Goal: Information Seeking & Learning: Learn about a topic

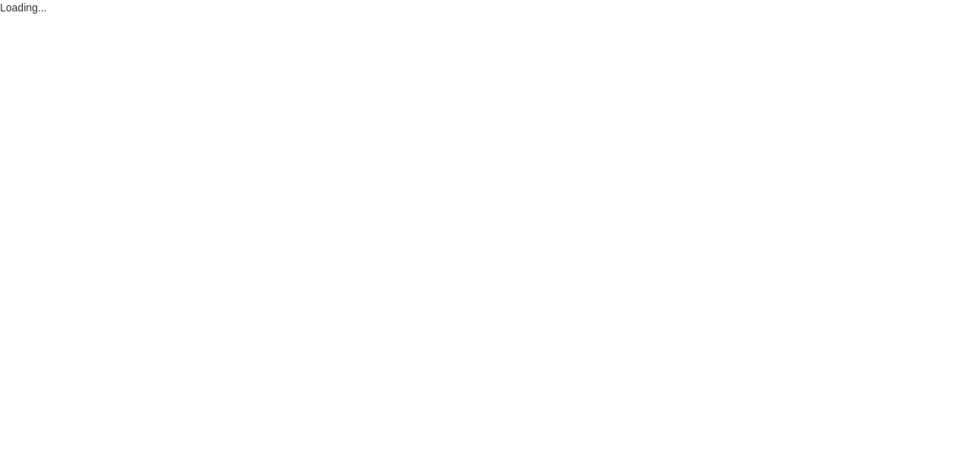
select select "1"
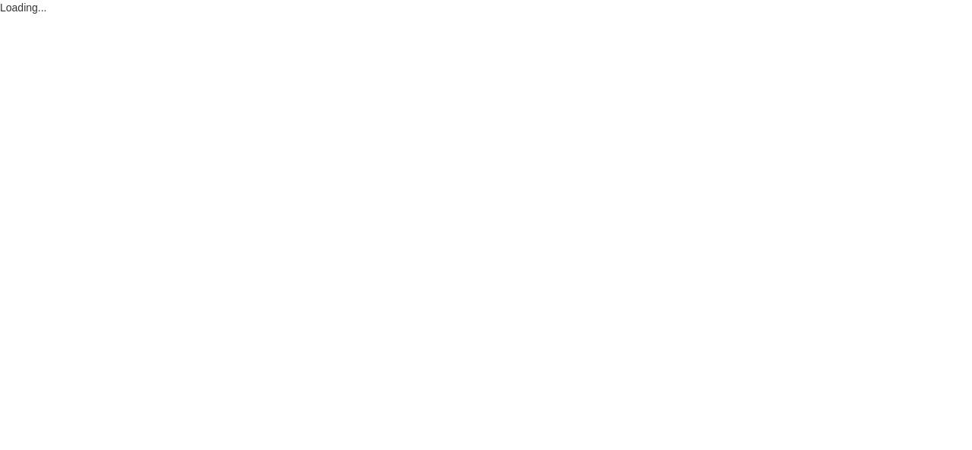
select select "1"
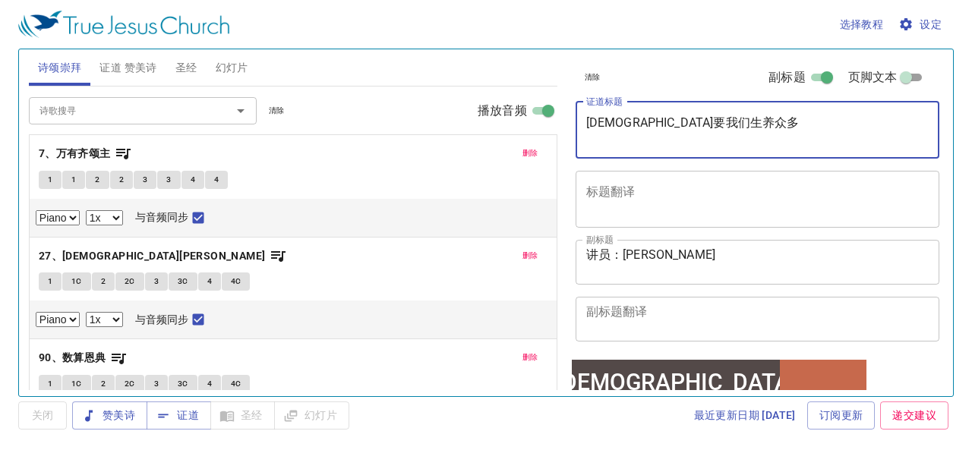
click at [692, 125] on textarea "神要我们生养众多" at bounding box center [757, 129] width 343 height 29
type textarea "神"
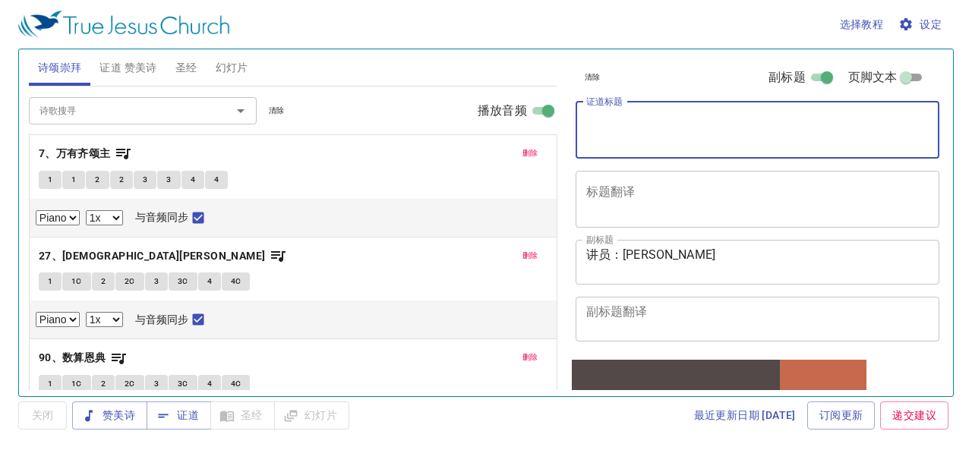
type textarea "x"
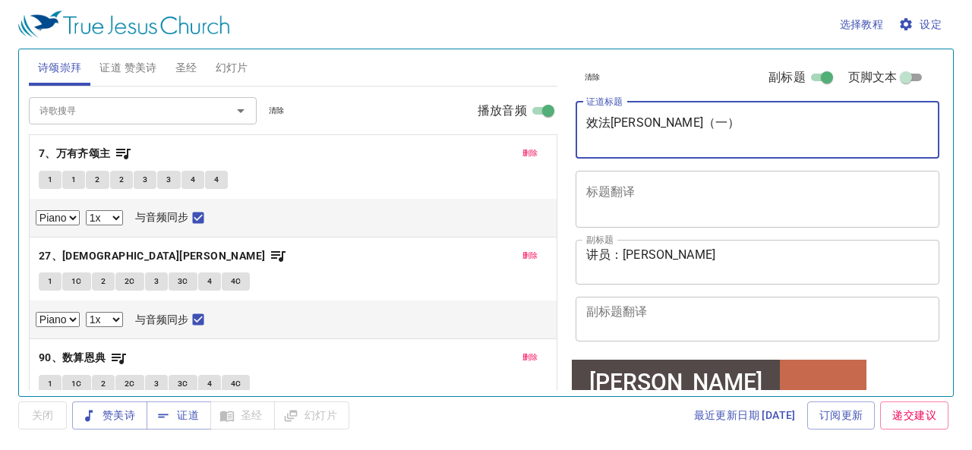
type textarea "效法[PERSON_NAME]（一）"
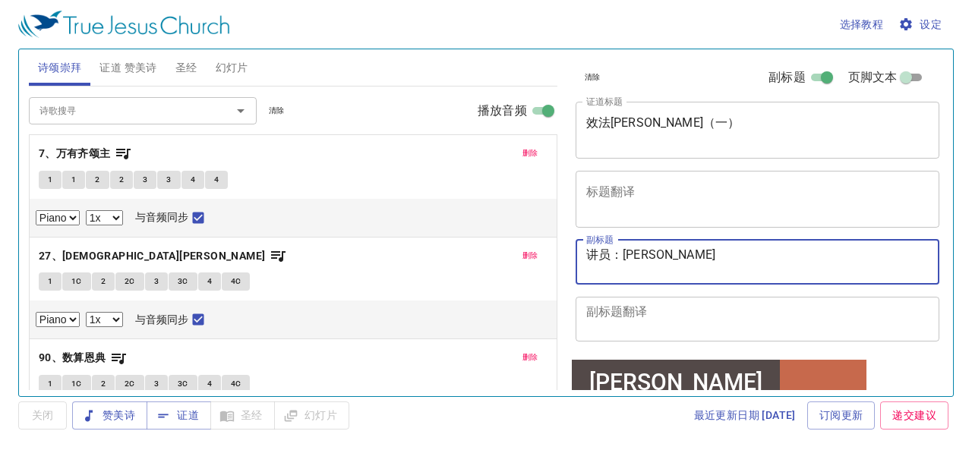
click at [658, 253] on textarea "讲员：陈志荣 传道" at bounding box center [757, 262] width 343 height 29
type textarea "讲员：[PERSON_NAME] 传道"
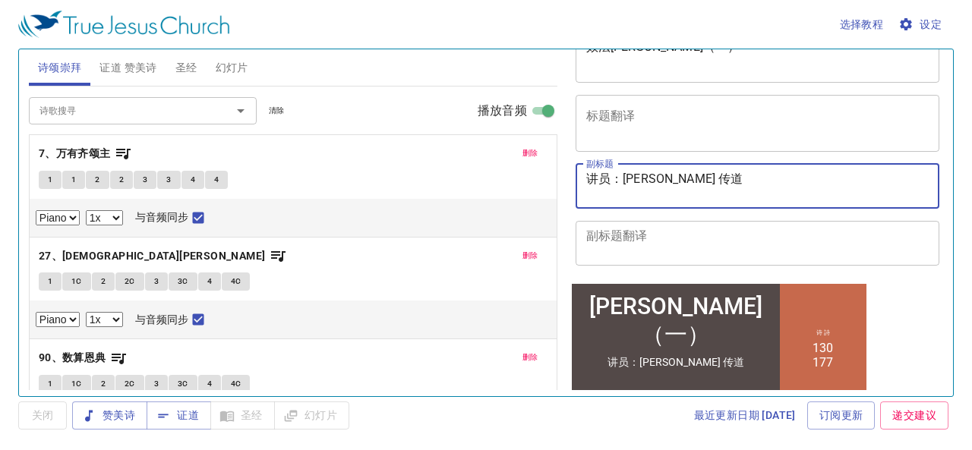
scroll to position [206, 0]
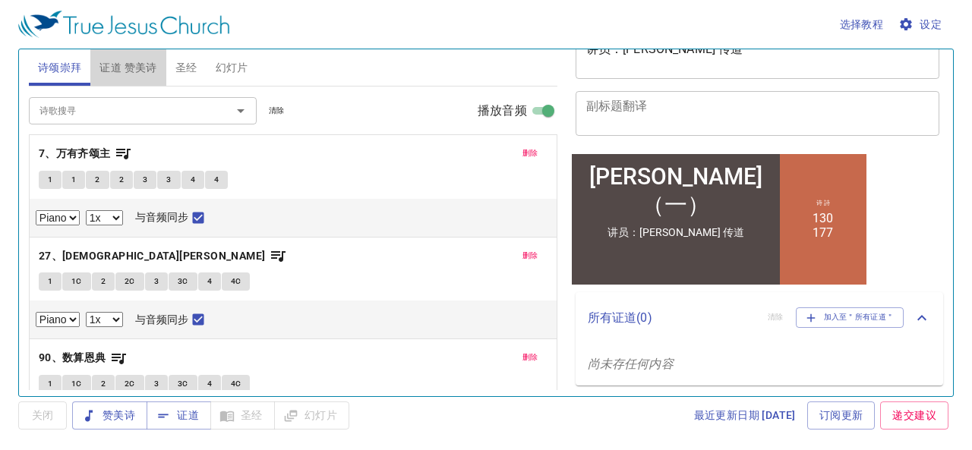
click at [137, 68] on span "证道 赞美诗" at bounding box center [128, 67] width 57 height 19
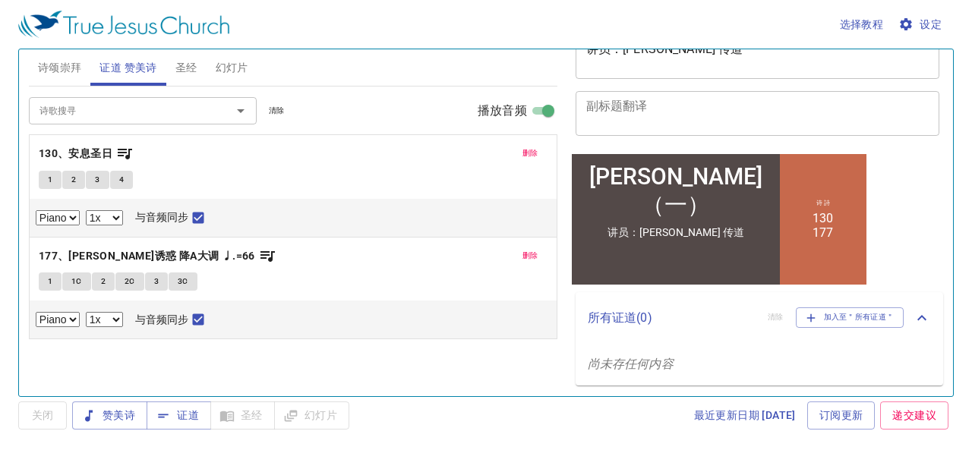
click at [530, 154] on span "删除" at bounding box center [531, 154] width 16 height 14
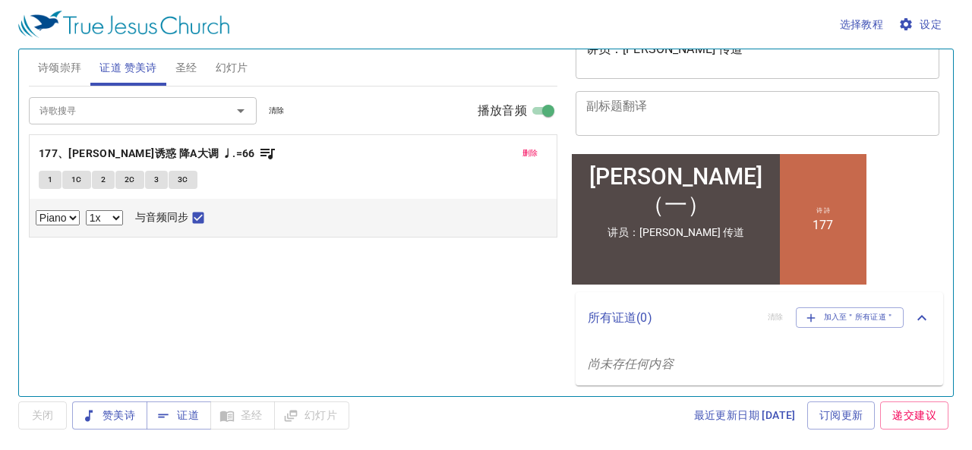
click at [530, 151] on span "删除" at bounding box center [531, 154] width 16 height 14
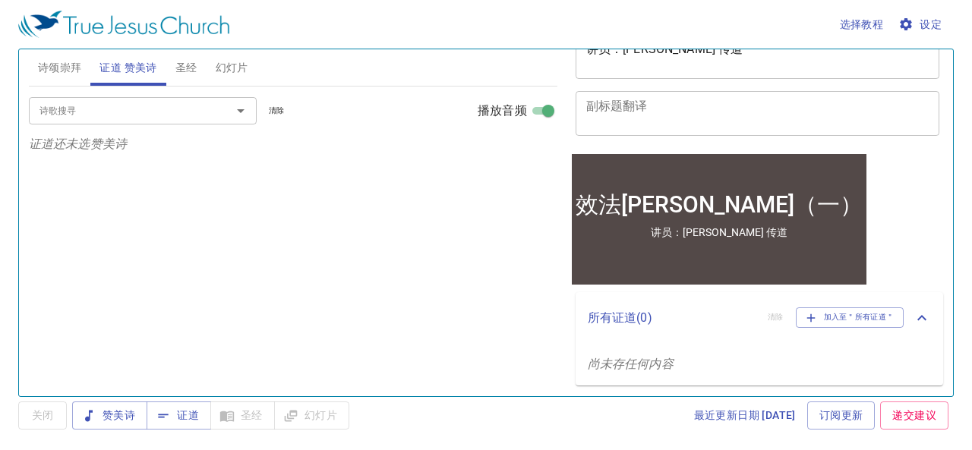
click at [234, 112] on icon "Open" at bounding box center [241, 111] width 18 height 18
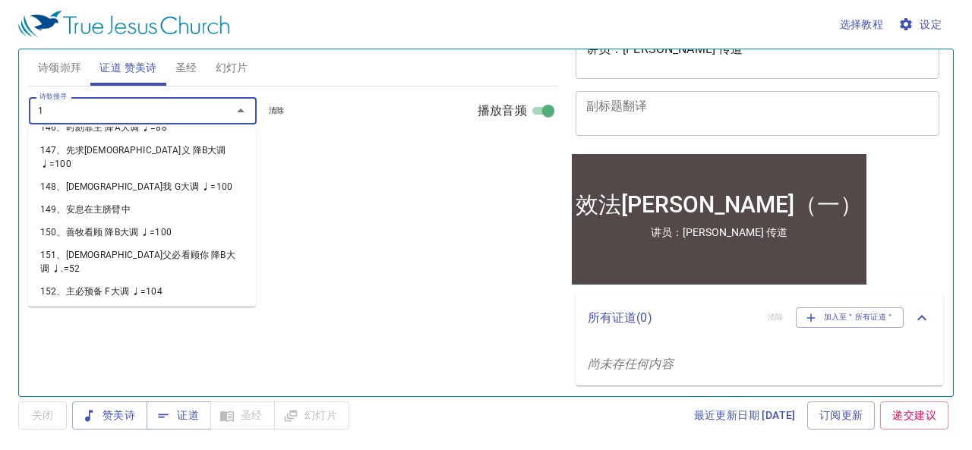
scroll to position [9, 0]
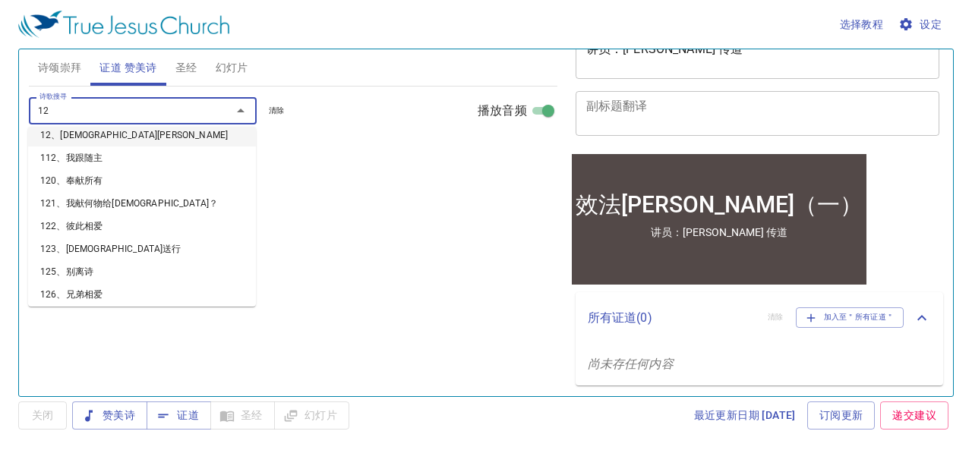
type input "129"
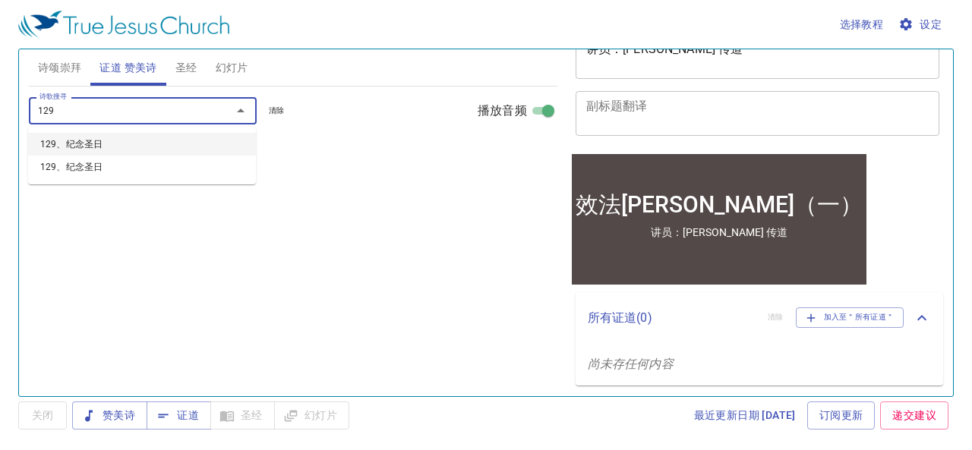
click at [77, 147] on li "129、纪念圣日" at bounding box center [142, 144] width 228 height 23
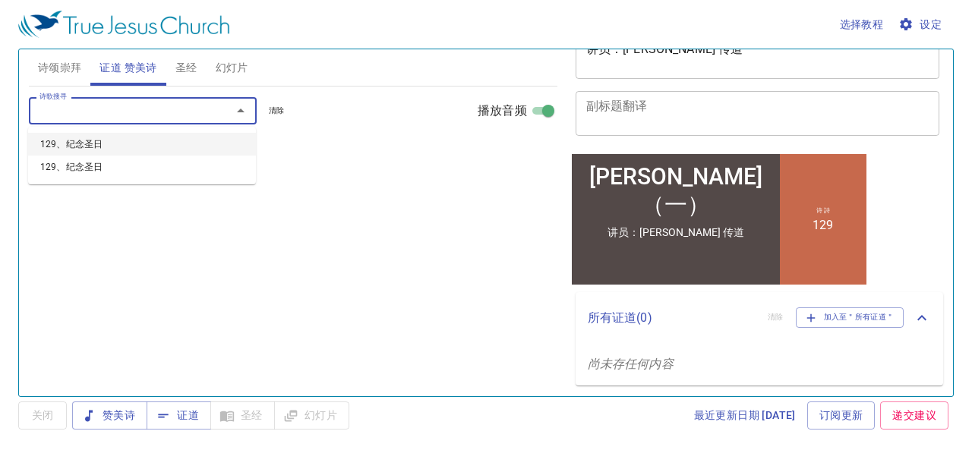
select select "1"
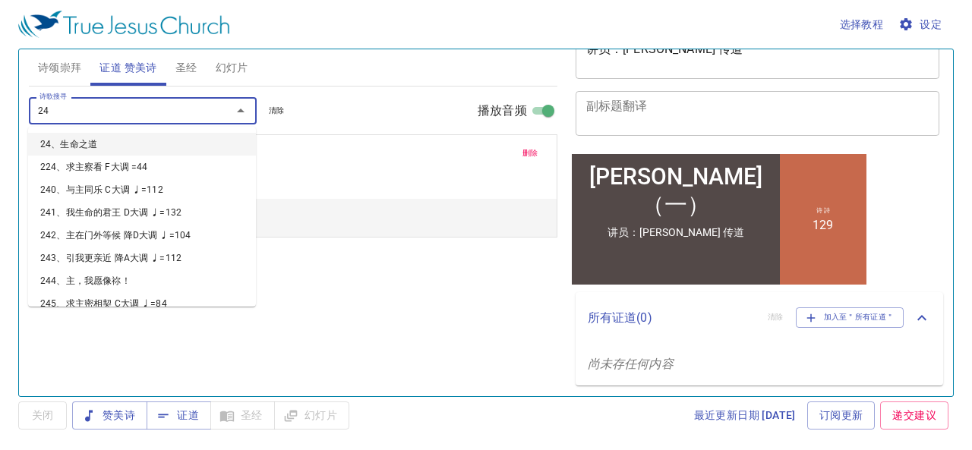
type input "244"
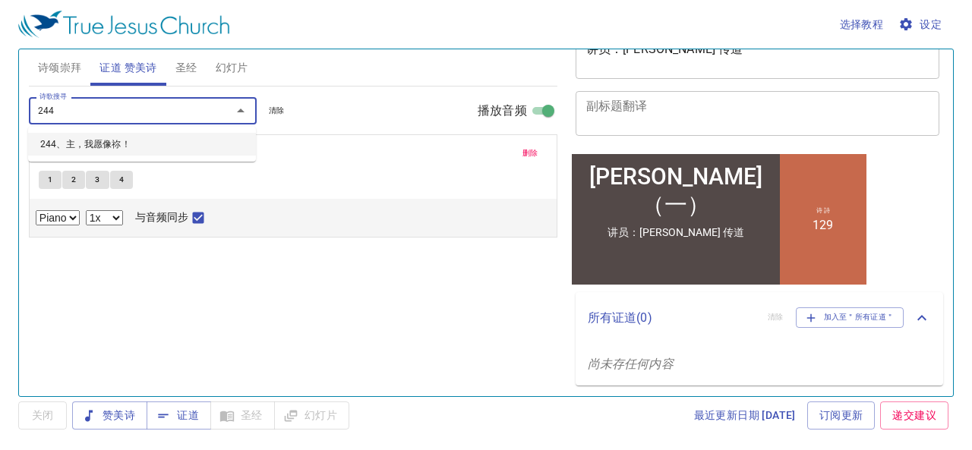
click at [95, 144] on li "244、主，我愿像祢！" at bounding box center [142, 144] width 228 height 23
select select "1"
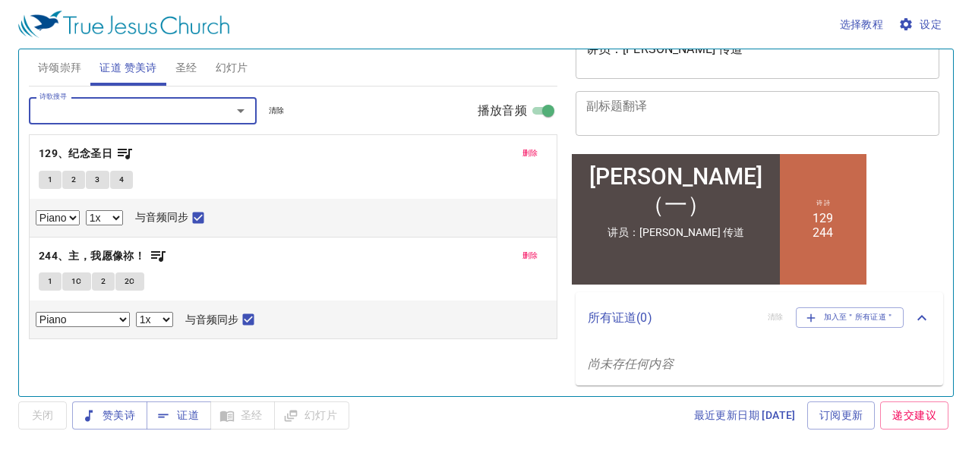
click at [928, 26] on span "设定" at bounding box center [922, 24] width 40 height 19
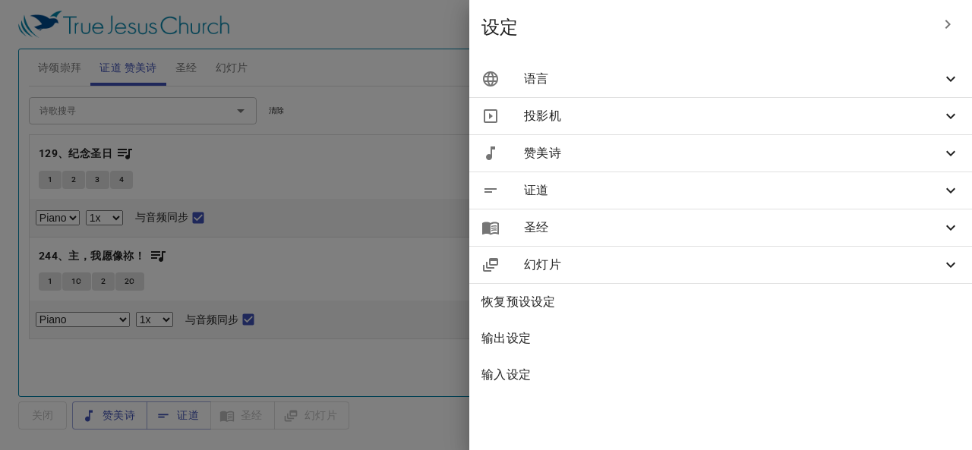
click at [945, 74] on icon at bounding box center [951, 79] width 18 height 18
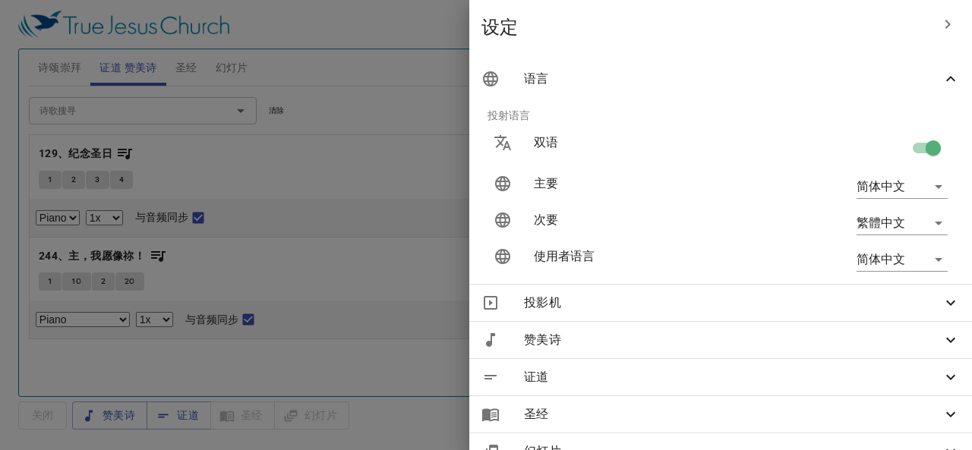
click at [910, 148] on input "checkbox" at bounding box center [933, 151] width 87 height 29
checkbox input "false"
click at [318, 151] on div at bounding box center [486, 225] width 972 height 450
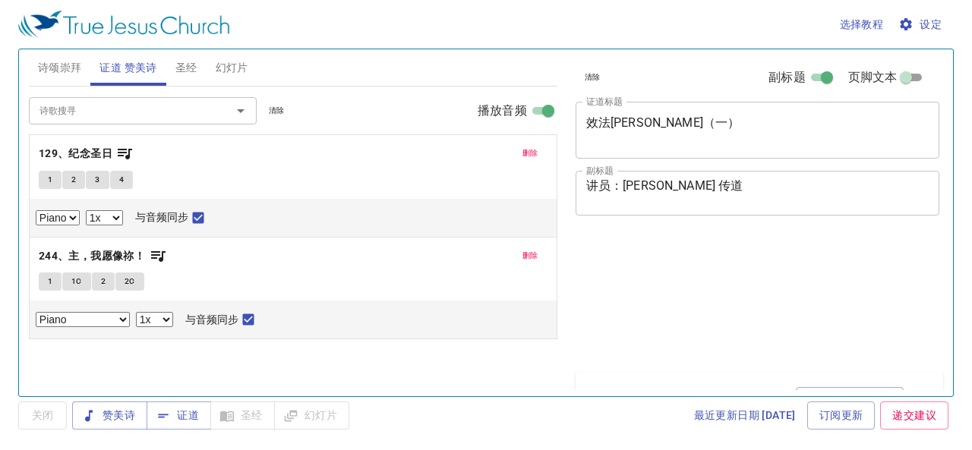
select select "1"
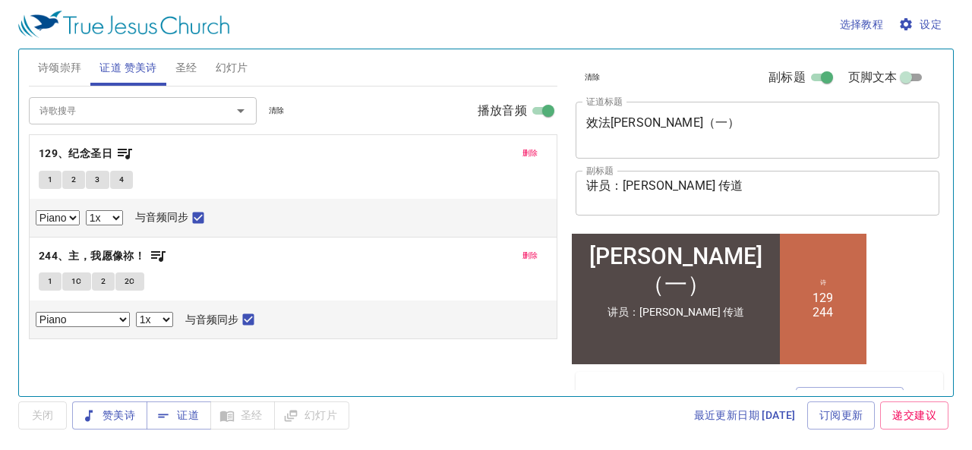
scroll to position [80, 0]
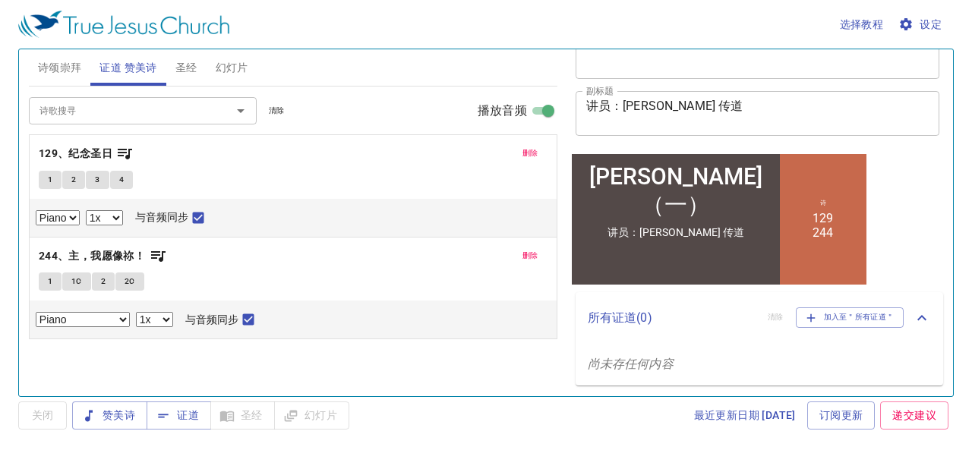
click at [52, 61] on span "诗颂崇拜" at bounding box center [60, 67] width 44 height 19
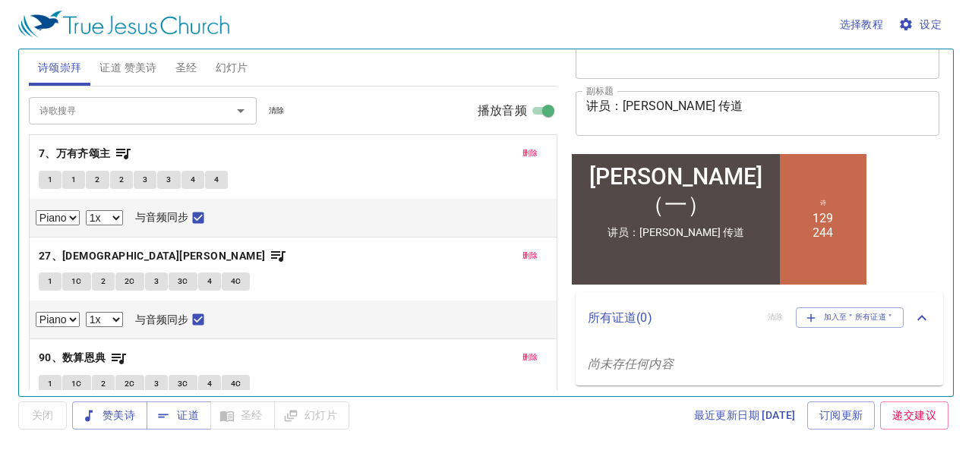
click at [52, 175] on button "1" at bounding box center [50, 180] width 23 height 18
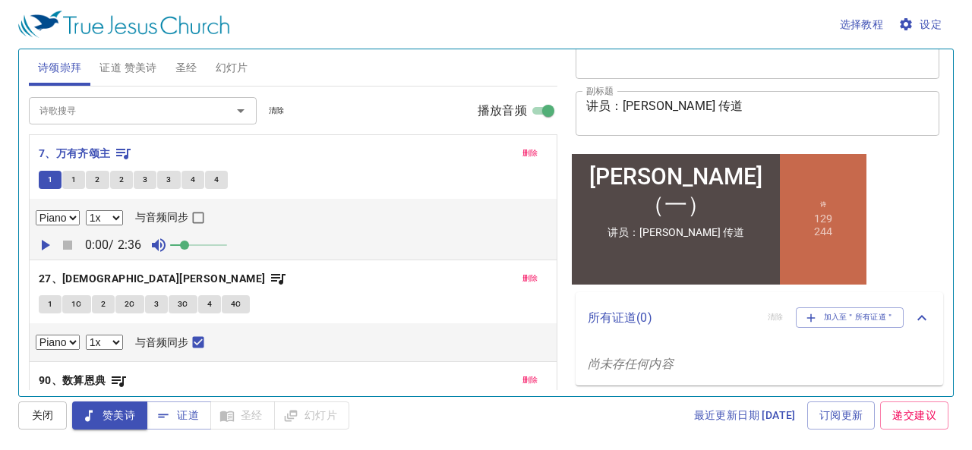
click at [38, 245] on icon "button" at bounding box center [45, 245] width 18 height 18
click at [201, 219] on input "与音频同步" at bounding box center [198, 221] width 20 height 20
checkbox input "true"
click at [68, 242] on icon "button" at bounding box center [67, 245] width 9 height 9
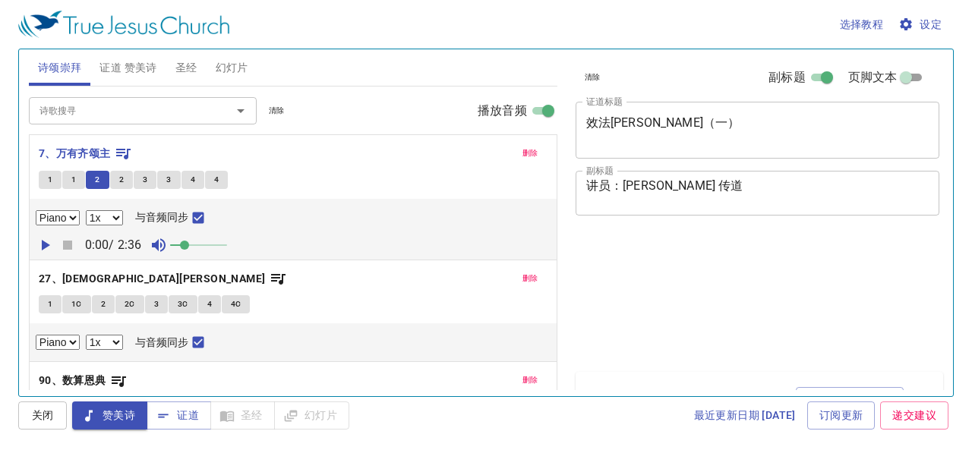
select select "1"
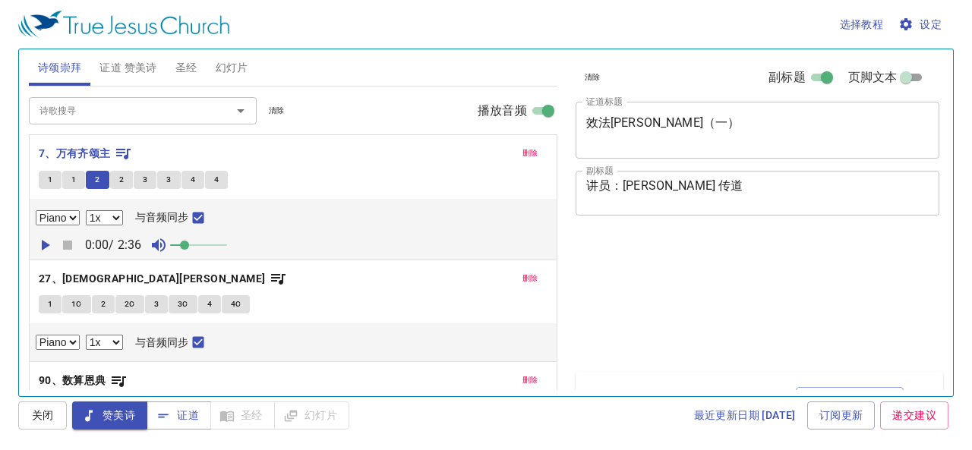
select select "1"
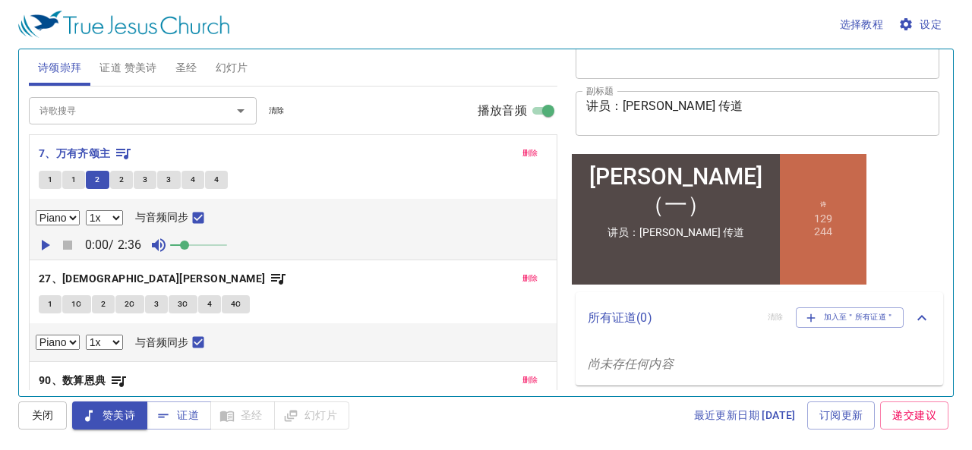
click at [50, 179] on span "1" at bounding box center [50, 180] width 5 height 14
click at [42, 245] on icon "button" at bounding box center [46, 245] width 8 height 11
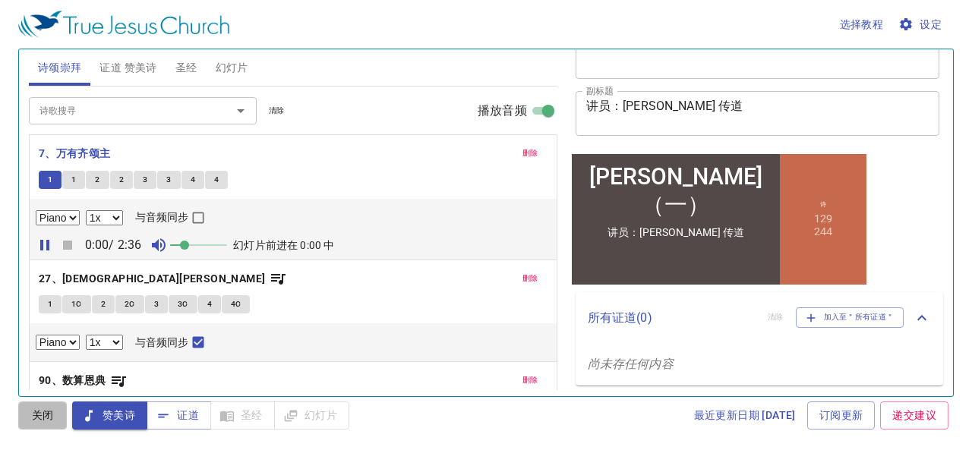
click at [46, 417] on span "关闭" at bounding box center [42, 415] width 24 height 19
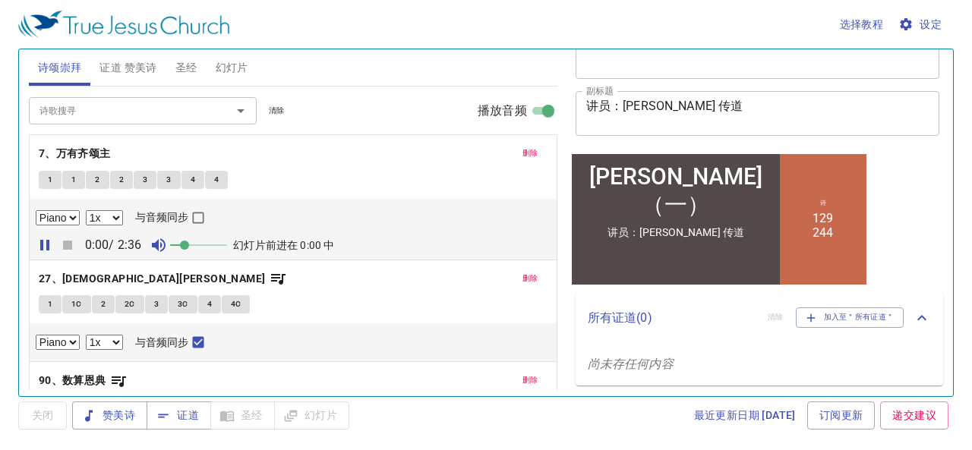
click at [49, 173] on span "1" at bounding box center [50, 180] width 5 height 14
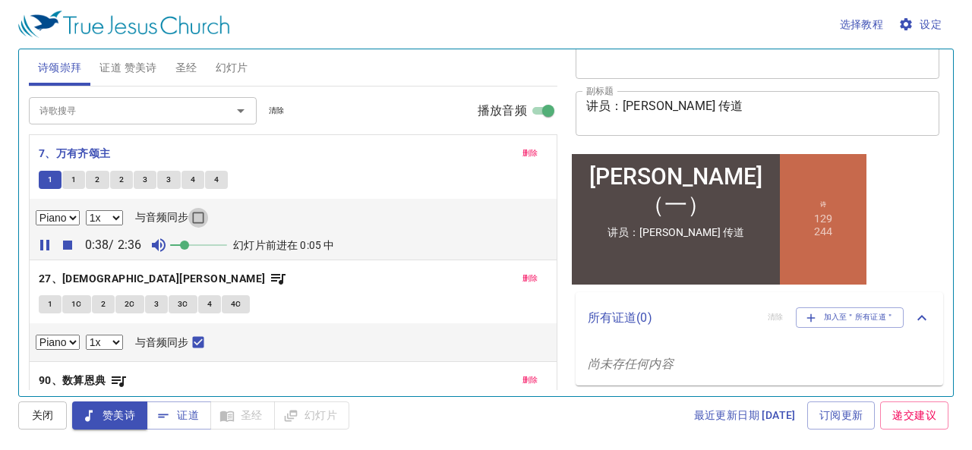
click at [198, 213] on input "与音频同步" at bounding box center [198, 221] width 20 height 20
checkbox input "true"
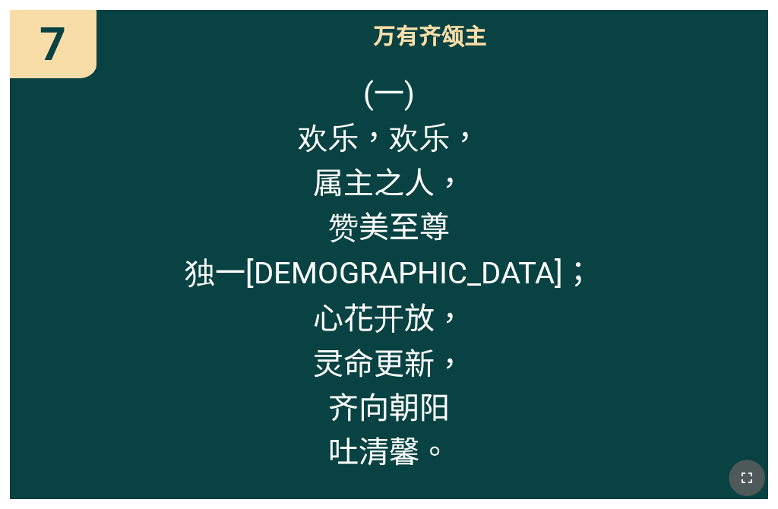
click at [613, 461] on icon "button" at bounding box center [747, 478] width 18 height 18
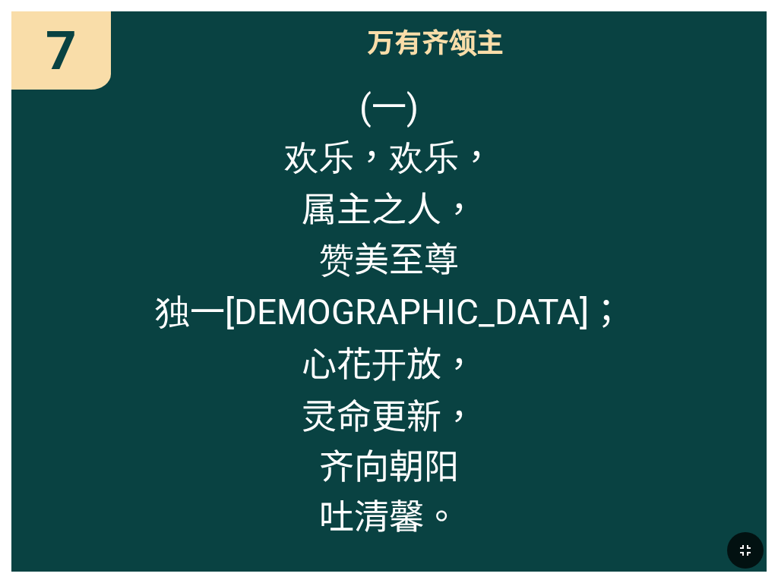
click at [613, 107] on div "(一) 欢乐，欢乐， 属主之人， 赞美至尊 独一神； 心花开放， 灵命更新， 齐向朝阳 吐清馨。" at bounding box center [388, 320] width 755 height 504
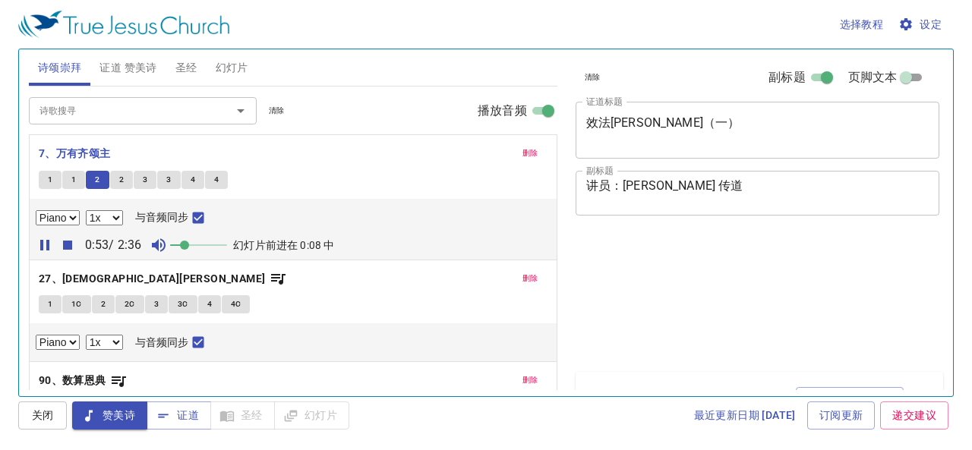
select select "1"
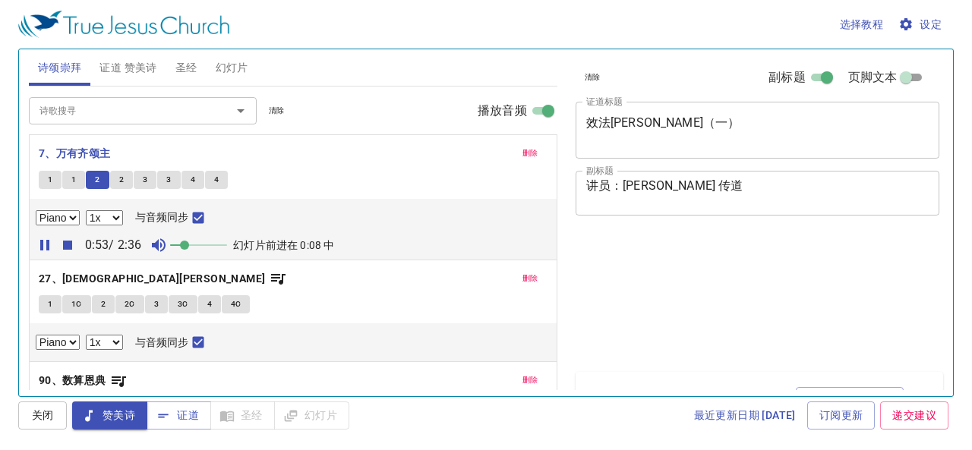
select select "1"
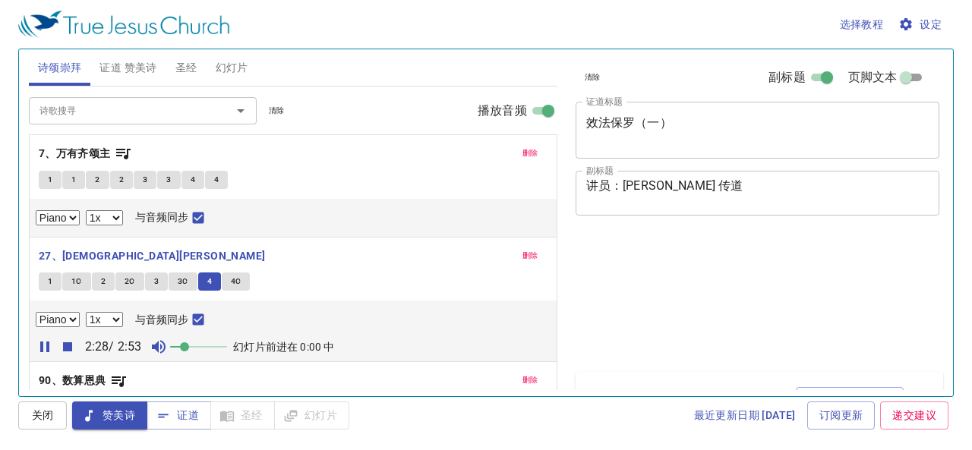
select select "1"
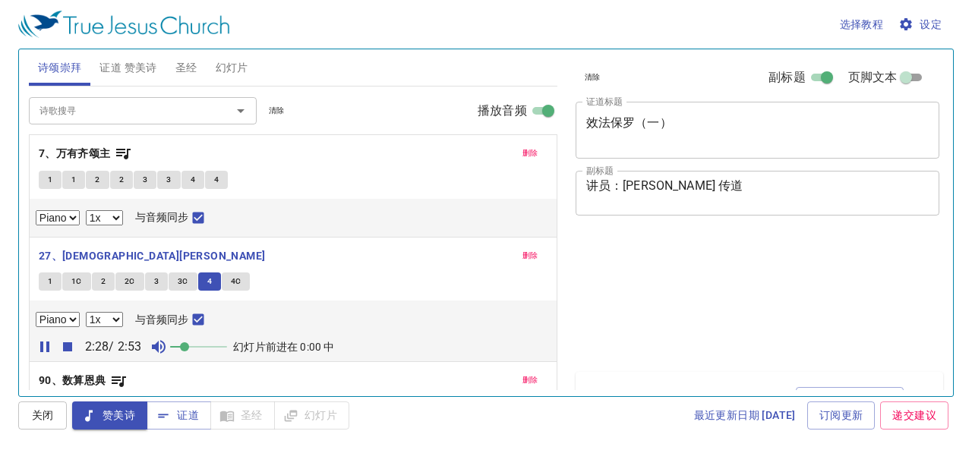
select select "1"
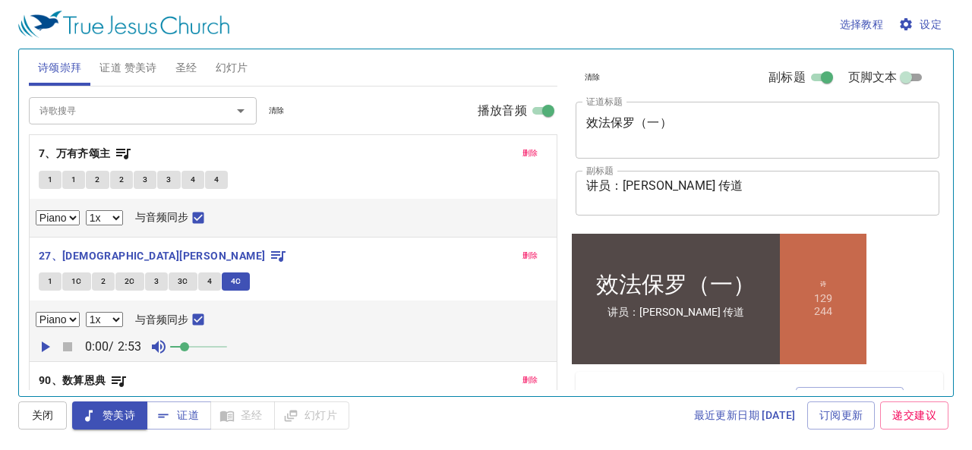
scroll to position [80, 0]
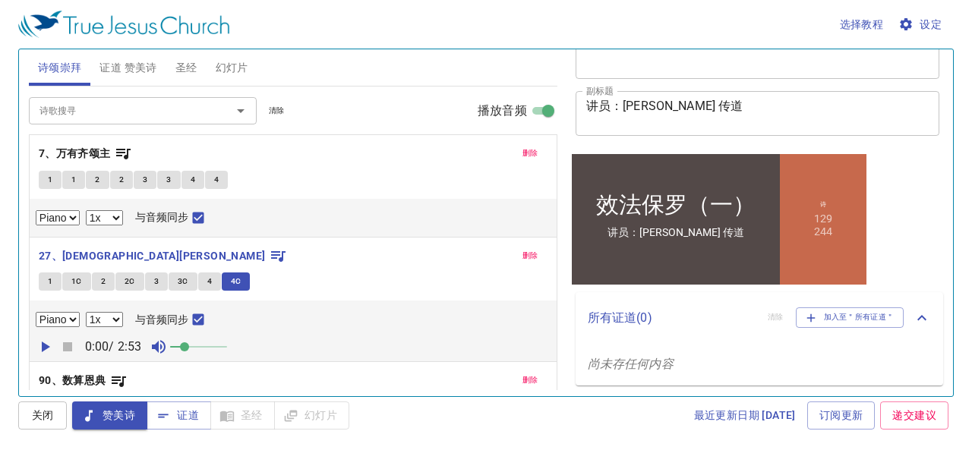
click at [49, 173] on span "1" at bounding box center [50, 180] width 5 height 14
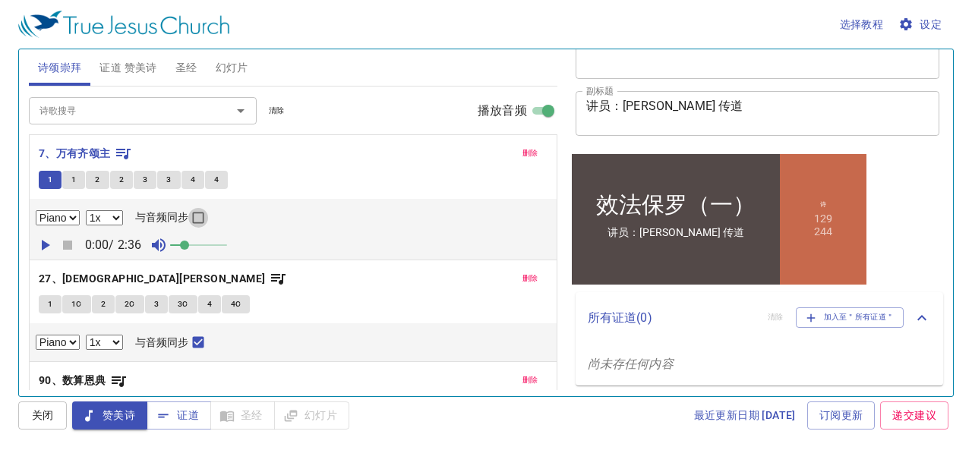
click at [196, 220] on input "与音频同步" at bounding box center [198, 221] width 20 height 20
checkbox input "true"
click at [46, 241] on icon "button" at bounding box center [45, 245] width 18 height 18
click at [109, 215] on select "0.6x 0.7x 0.8x 0.9x 1x 1.1x 1.2x 1.3x 1.4x 1.5x 1.7x 2x" at bounding box center [104, 217] width 37 height 15
select select "0.8"
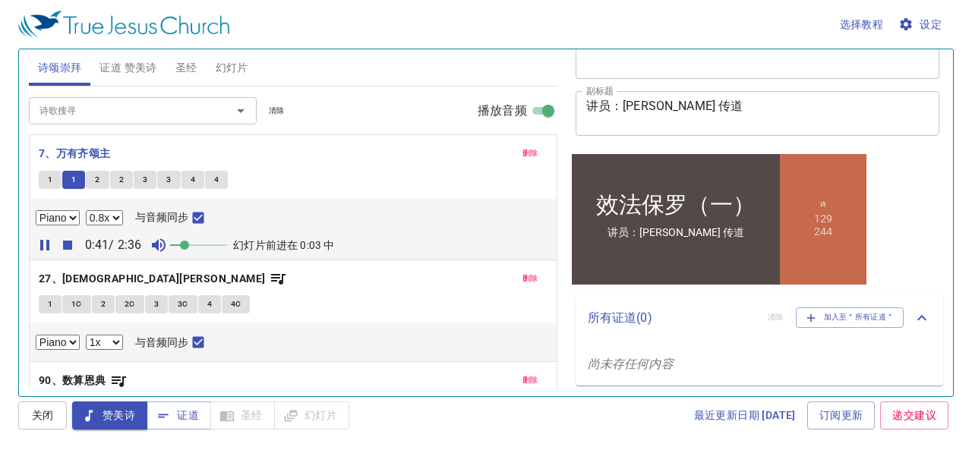
click at [86, 210] on select "0.6x 0.7x 0.8x 0.9x 1x 1.1x 1.2x 1.3x 1.4x 1.5x 1.7x 2x" at bounding box center [104, 217] width 37 height 15
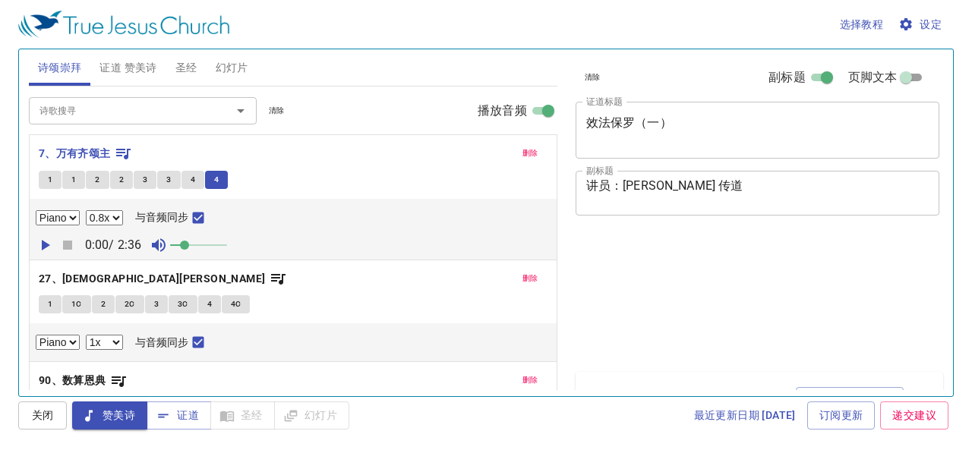
select select "0.8"
select select "1"
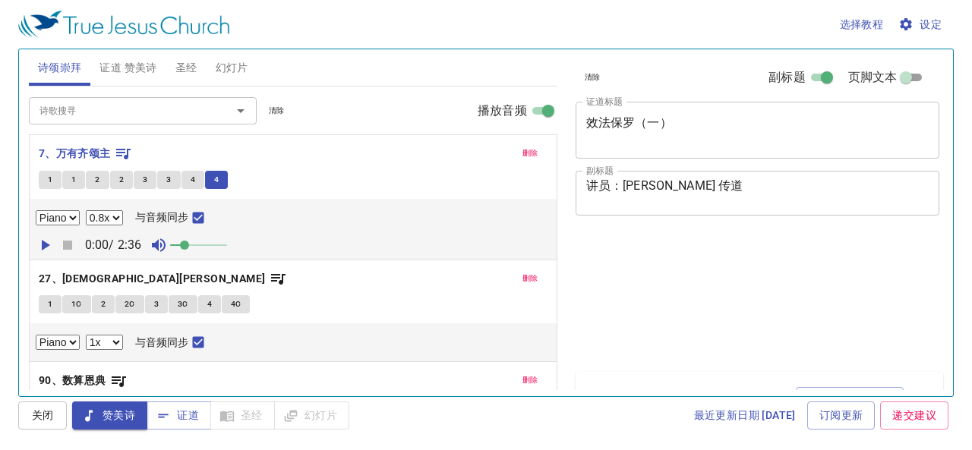
select select "1"
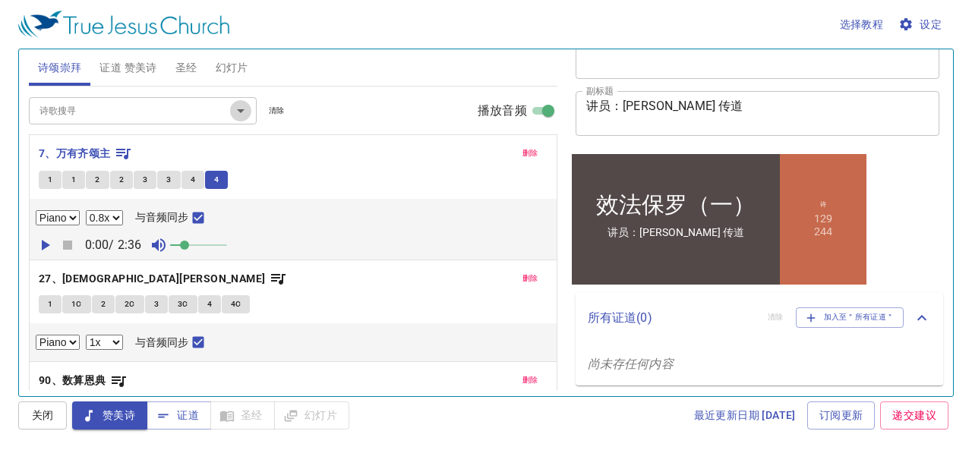
click at [243, 112] on icon "Open" at bounding box center [241, 111] width 18 height 18
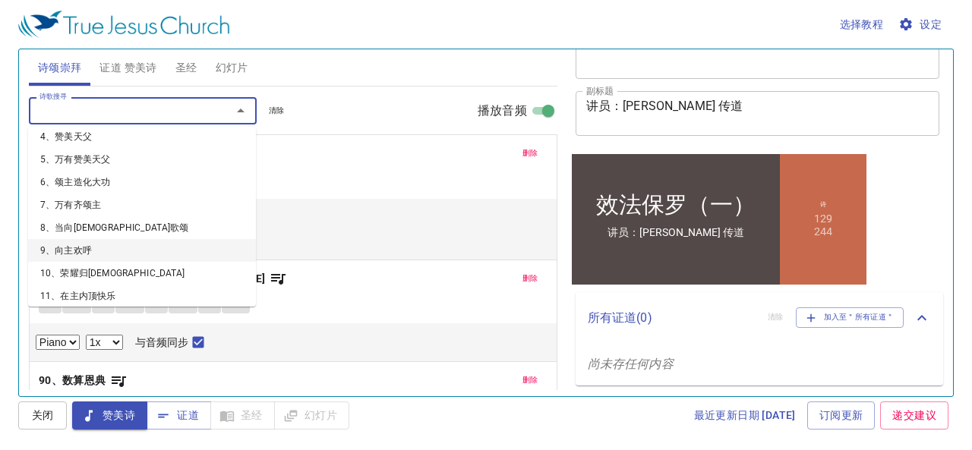
scroll to position [152, 0]
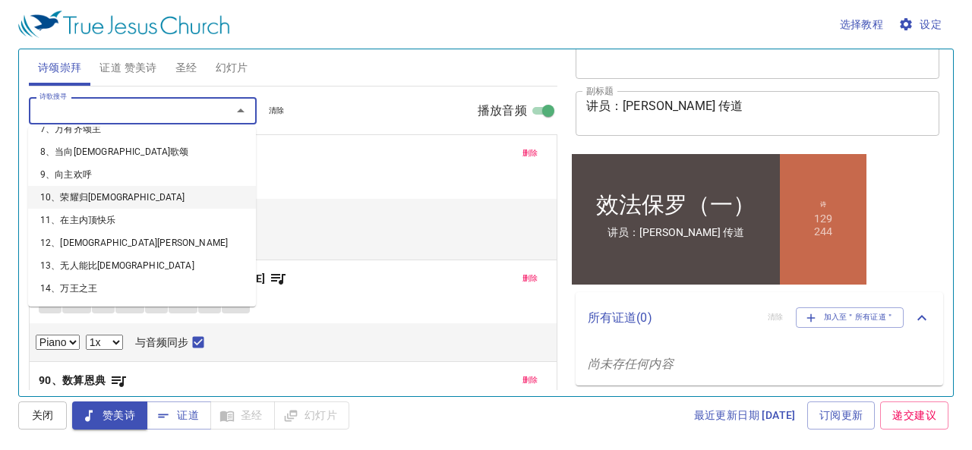
click at [67, 194] on li "10、荣耀归[DEMOGRAPHIC_DATA]" at bounding box center [142, 197] width 228 height 23
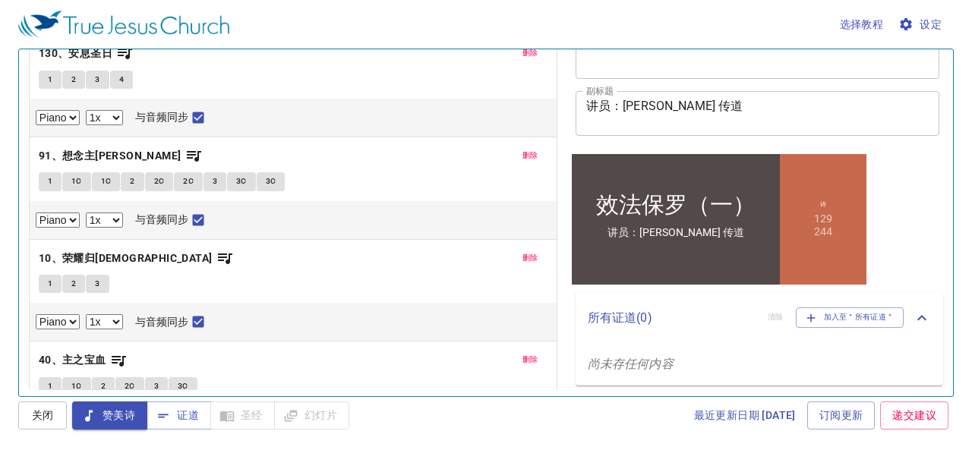
scroll to position [784, 0]
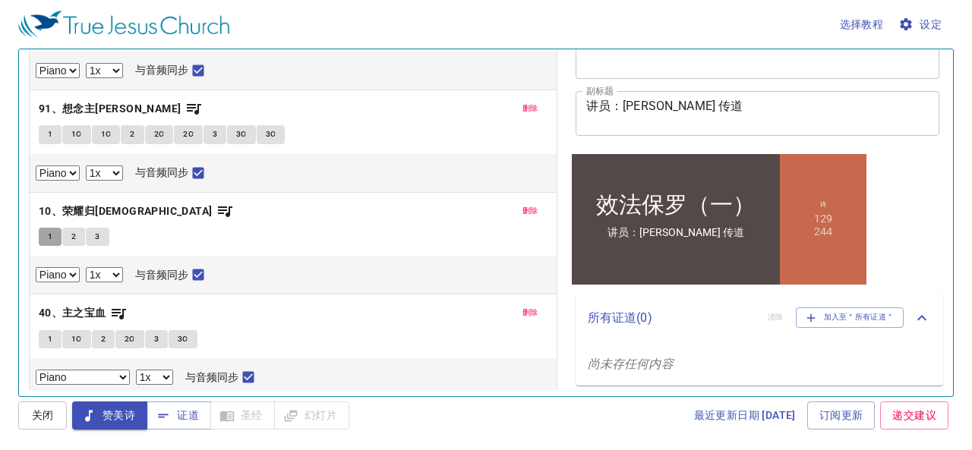
click at [46, 228] on button "1" at bounding box center [50, 237] width 23 height 18
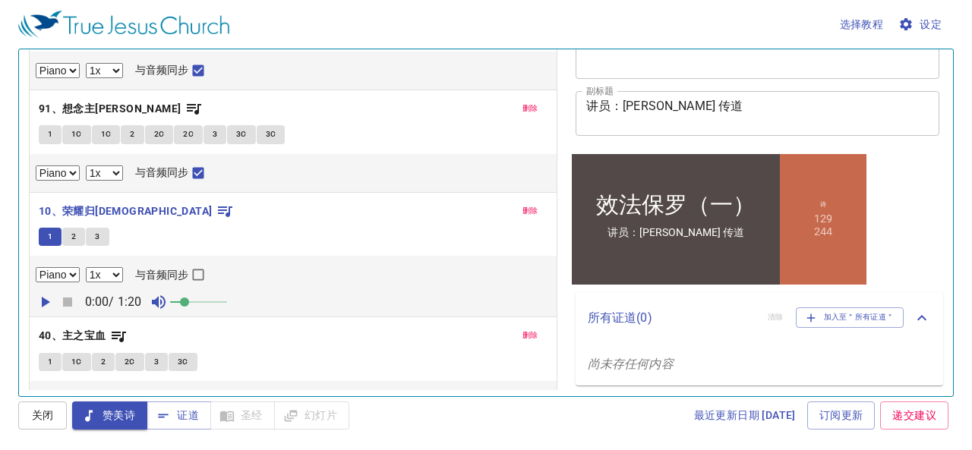
click at [195, 273] on input "与音频同步" at bounding box center [198, 278] width 20 height 20
checkbox input "true"
click at [118, 272] on select "0.6x 0.7x 0.8x 0.9x 1x 1.1x 1.2x 1.3x 1.4x 1.5x 1.7x 2x" at bounding box center [104, 274] width 37 height 15
select select "0.8"
click at [86, 267] on select "0.6x 0.7x 0.8x 0.9x 1x 1.1x 1.2x 1.3x 1.4x 1.5x 1.7x 2x" at bounding box center [104, 274] width 37 height 15
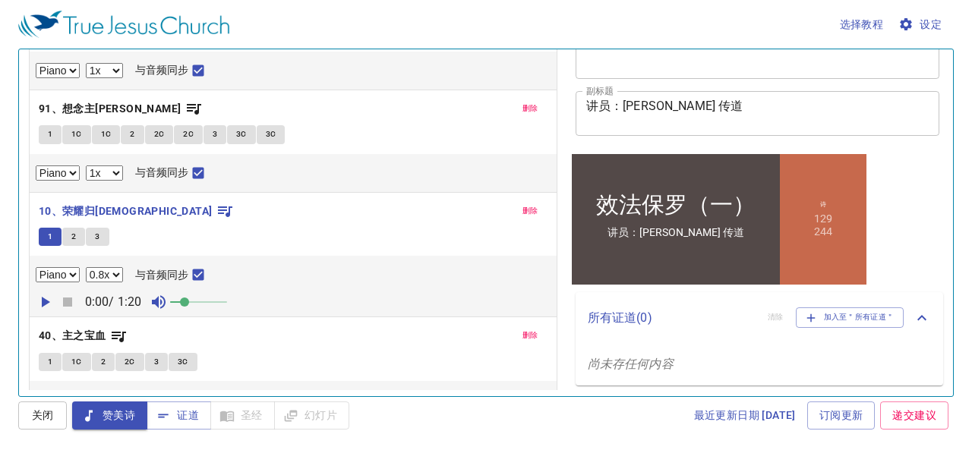
click at [44, 297] on icon "button" at bounding box center [46, 302] width 8 height 11
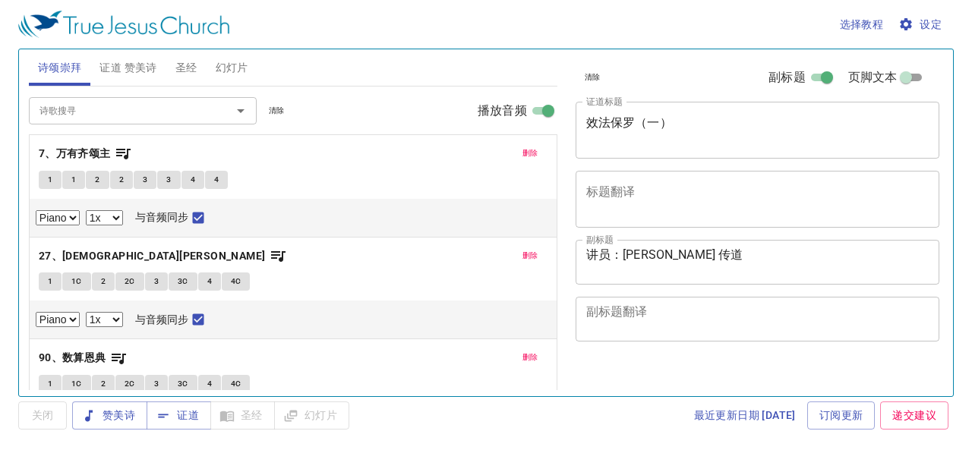
select select "1"
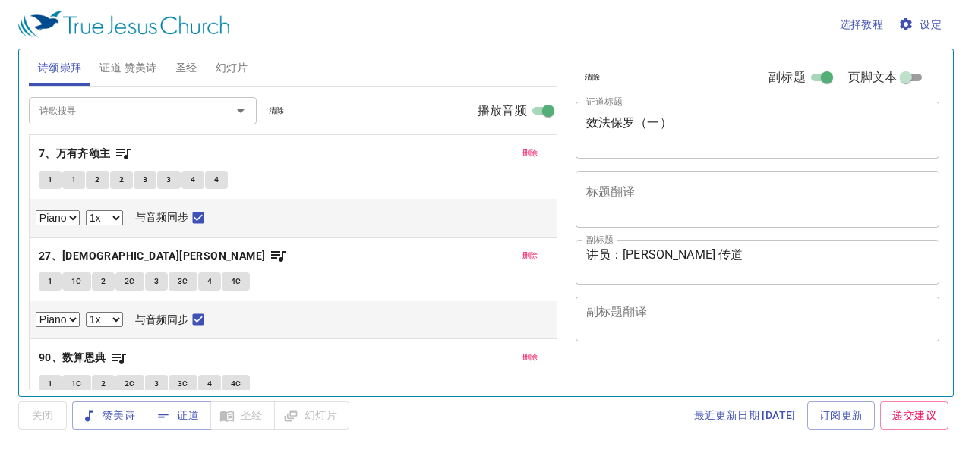
select select "1"
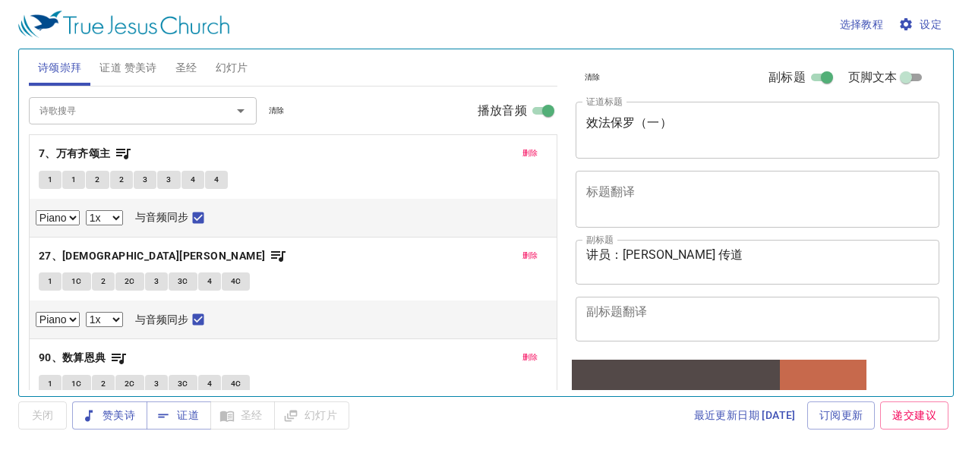
click at [927, 25] on span "设定" at bounding box center [922, 24] width 40 height 19
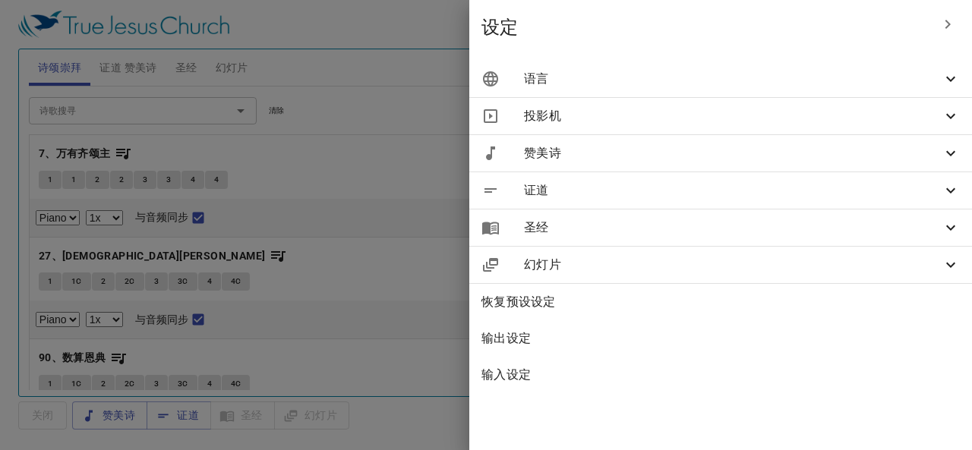
click at [953, 77] on icon at bounding box center [951, 79] width 18 height 18
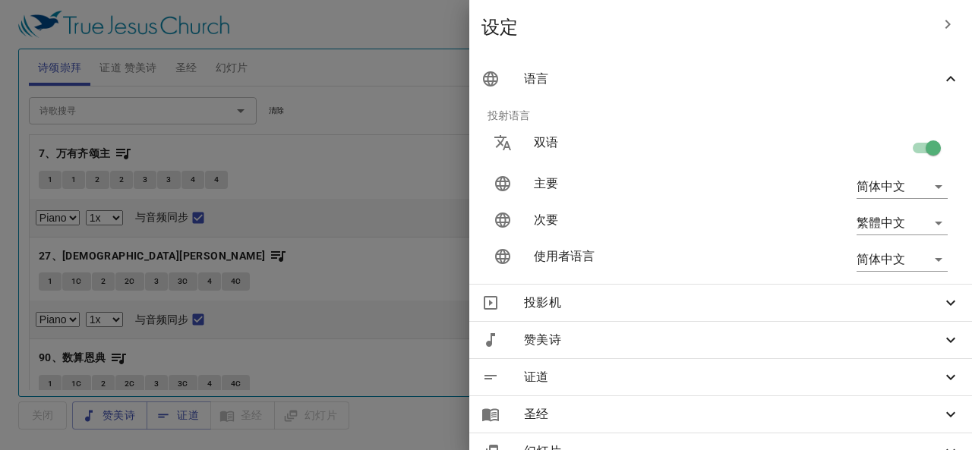
click at [324, 186] on div at bounding box center [486, 225] width 972 height 450
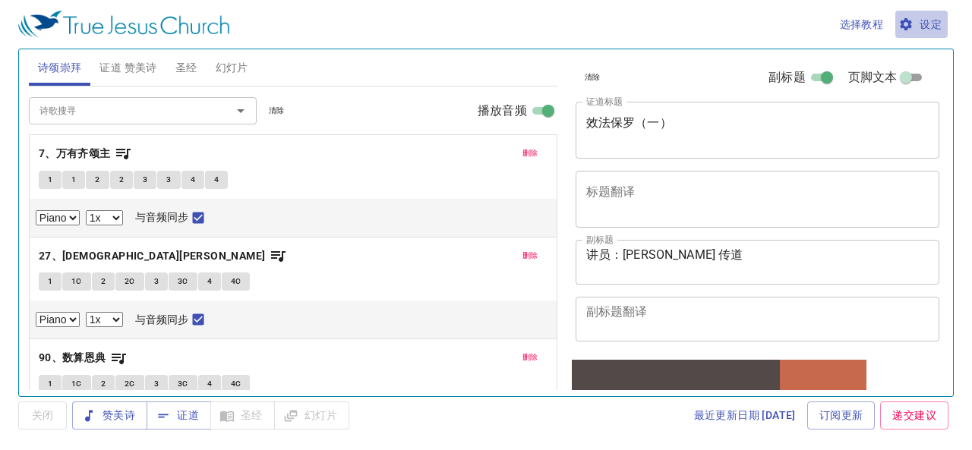
click at [921, 26] on span "设定" at bounding box center [922, 24] width 40 height 19
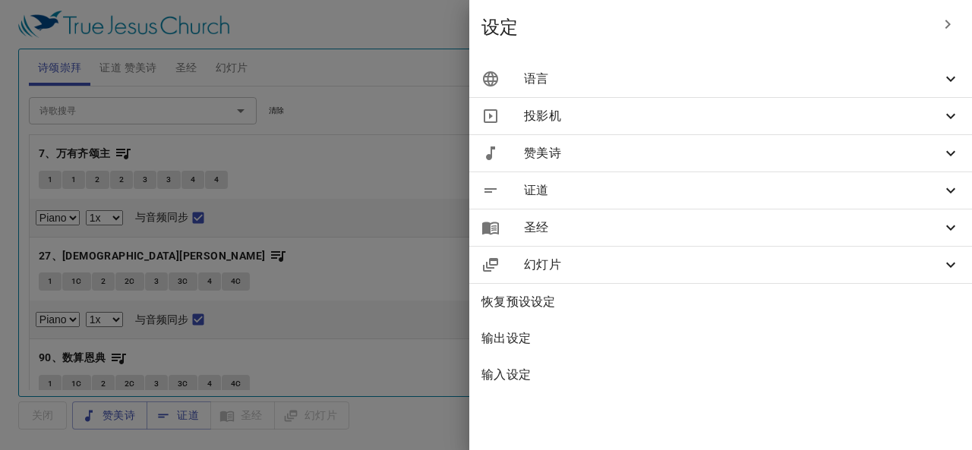
click at [945, 81] on icon at bounding box center [951, 79] width 18 height 18
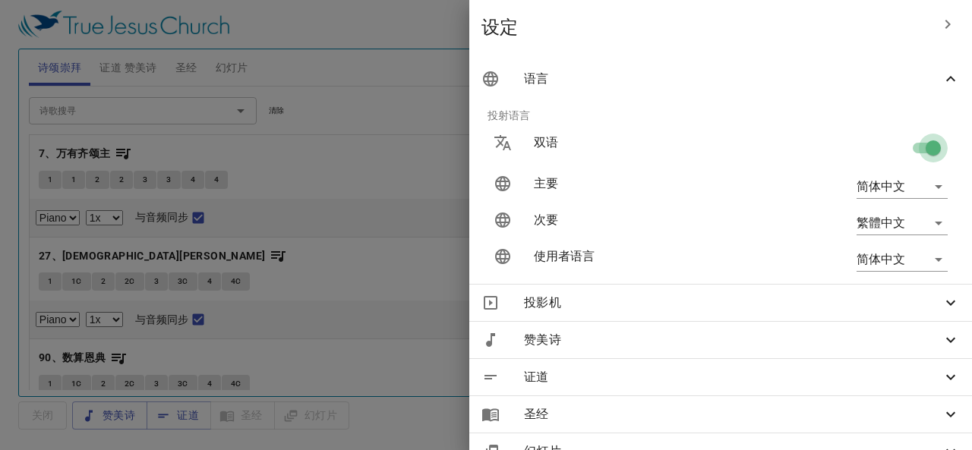
click at [916, 147] on input "checkbox" at bounding box center [933, 151] width 87 height 29
checkbox input "false"
click at [450, 175] on div at bounding box center [486, 225] width 972 height 450
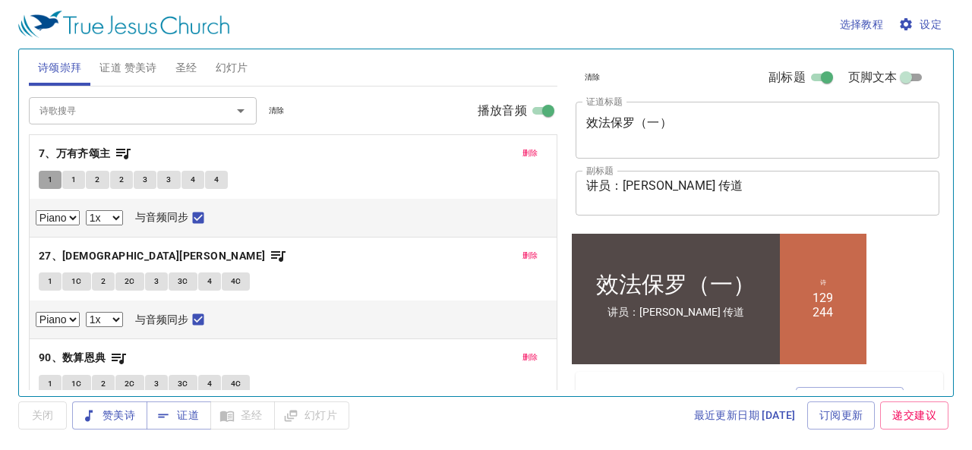
click at [49, 180] on span "1" at bounding box center [50, 180] width 5 height 14
checkbox input "false"
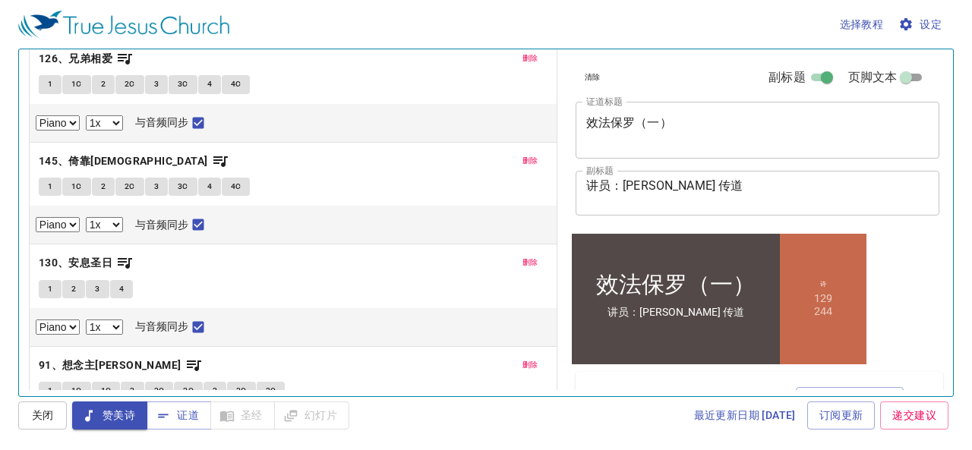
scroll to position [532, 0]
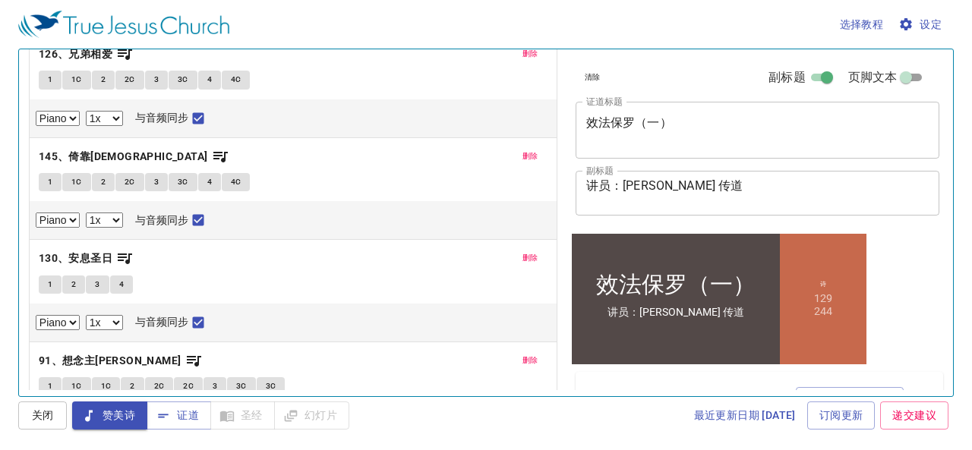
click at [50, 175] on span "1" at bounding box center [50, 182] width 5 height 14
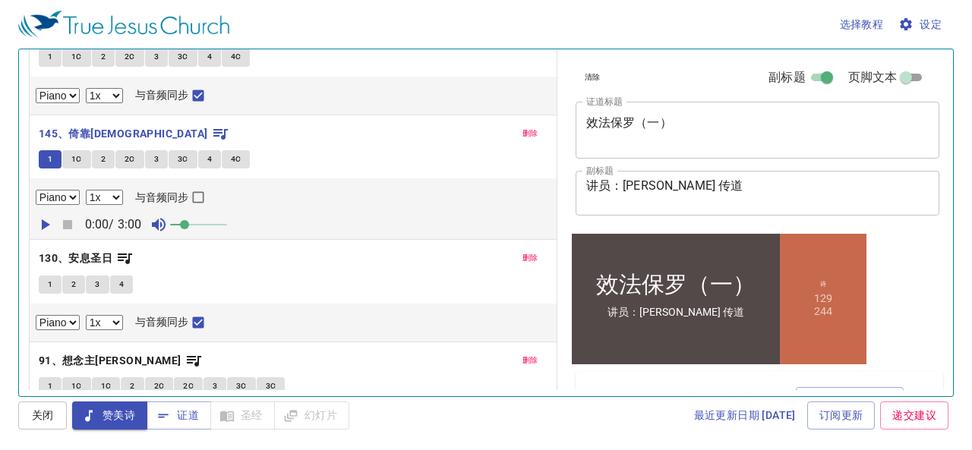
scroll to position [509, 0]
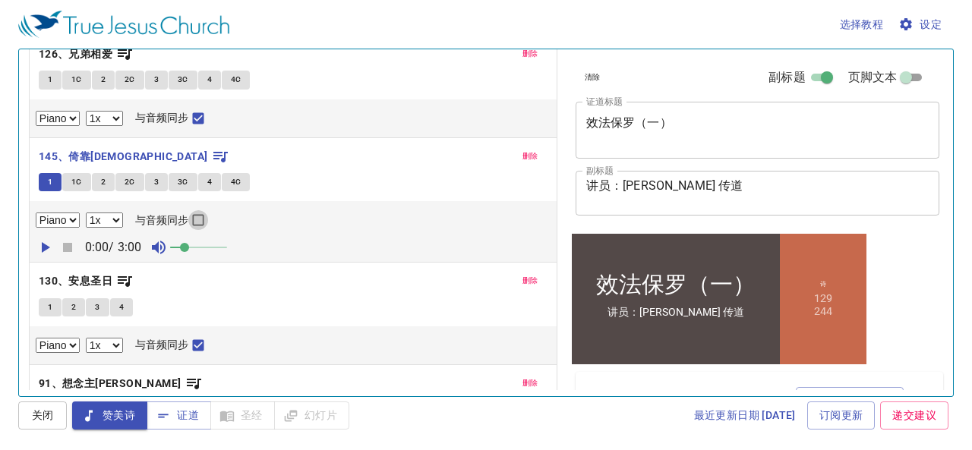
click at [194, 217] on input "与音频同步" at bounding box center [198, 223] width 20 height 20
checkbox input "true"
click at [112, 218] on select "0.6x 0.7x 0.8x 0.9x 1x 1.1x 1.2x 1.3x 1.4x 1.5x 1.7x 2x" at bounding box center [104, 220] width 37 height 15
select select "0.8"
click at [86, 213] on select "0.6x 0.7x 0.8x 0.9x 1x 1.1x 1.2x 1.3x 1.4x 1.5x 1.7x 2x" at bounding box center [104, 220] width 37 height 15
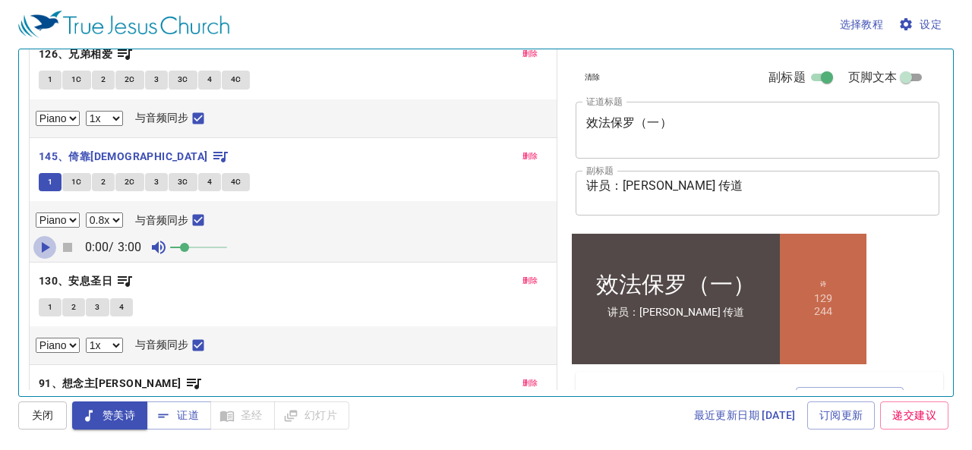
click at [47, 249] on icon "button" at bounding box center [45, 248] width 18 height 18
click at [30, 247] on div "Piano 0.6x 0.7x 0.8x 0.9x 1x 1.1x 1.2x 1.3x 1.4x 1.5x 1.7x 2x 与音频同步 0:17 / 3:00…" at bounding box center [293, 231] width 527 height 61
click at [49, 246] on icon "button" at bounding box center [44, 247] width 9 height 11
click at [173, 423] on span "证道" at bounding box center [179, 415] width 40 height 19
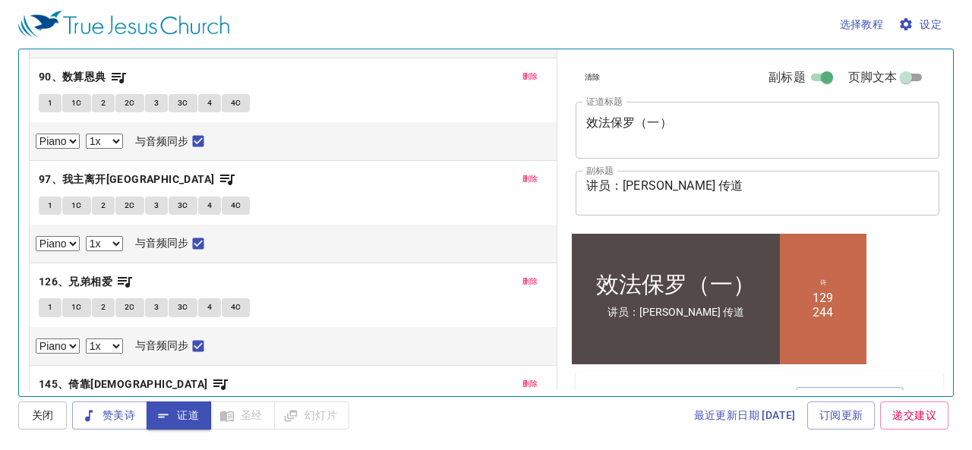
scroll to position [0, 0]
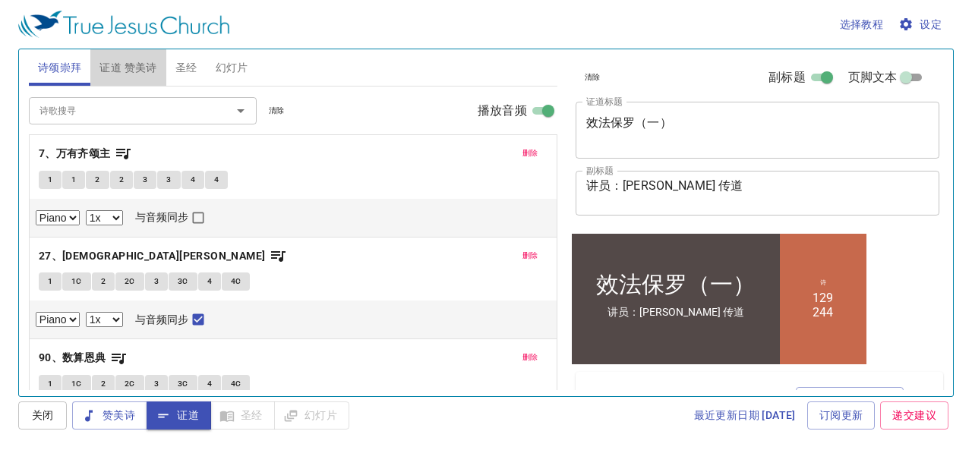
click at [149, 68] on span "证道 赞美诗" at bounding box center [128, 67] width 57 height 19
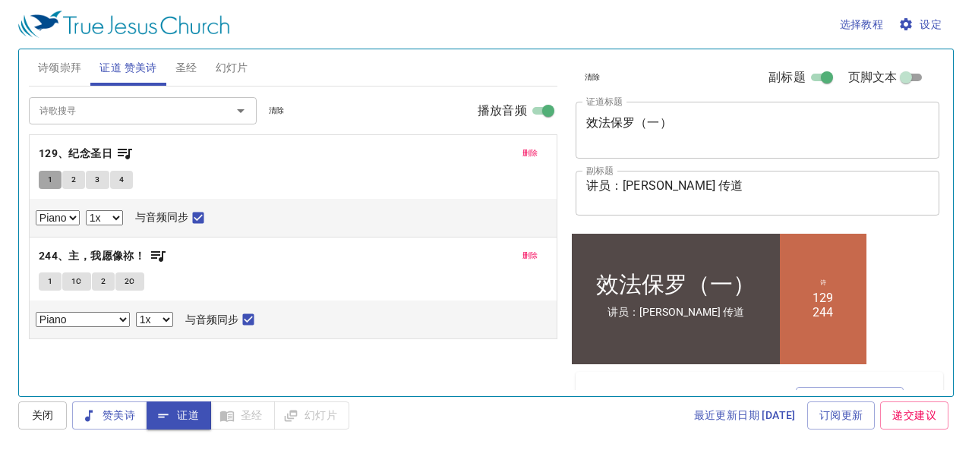
click at [44, 175] on button "1" at bounding box center [50, 180] width 23 height 18
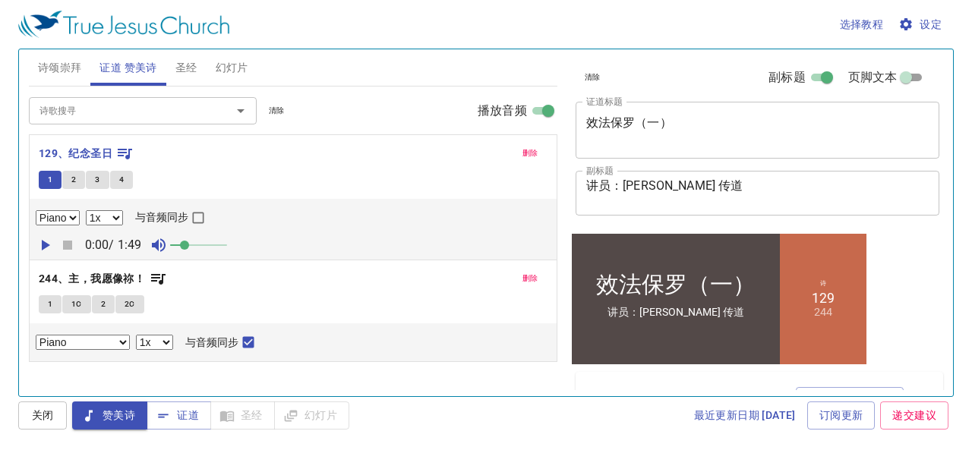
click at [198, 220] on input "与音频同步" at bounding box center [198, 221] width 20 height 20
checkbox input "true"
click at [111, 218] on select "0.6x 0.7x 0.8x 0.9x 1x 1.1x 1.2x 1.3x 1.4x 1.5x 1.7x 2x" at bounding box center [104, 217] width 37 height 15
click at [86, 210] on select "0.6x 0.7x 0.8x 0.9x 1x 1.1x 1.2x 1.3x 1.4x 1.5x 1.7x 2x" at bounding box center [104, 217] width 37 height 15
click at [46, 247] on icon "button" at bounding box center [45, 245] width 18 height 18
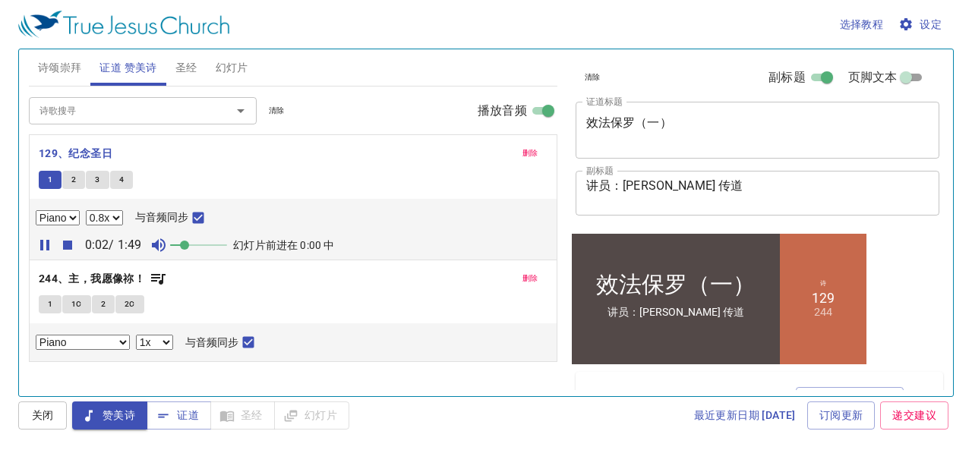
click at [112, 217] on select "0.6x 0.7x 0.8x 0.9x 1x 1.1x 1.2x 1.3x 1.4x 1.5x 1.7x 2x" at bounding box center [104, 217] width 37 height 15
click at [86, 210] on select "0.6x 0.7x 0.8x 0.9x 1x 1.1x 1.2x 1.3x 1.4x 1.5x 1.7x 2x" at bounding box center [104, 217] width 37 height 15
click at [112, 219] on select "0.6x 0.7x 0.8x 0.9x 1x 1.1x 1.2x 1.3x 1.4x 1.5x 1.7x 2x" at bounding box center [104, 217] width 37 height 15
select select "1"
click at [86, 210] on select "0.6x 0.7x 0.8x 0.9x 1x 1.1x 1.2x 1.3x 1.4x 1.5x 1.7x 2x" at bounding box center [104, 217] width 37 height 15
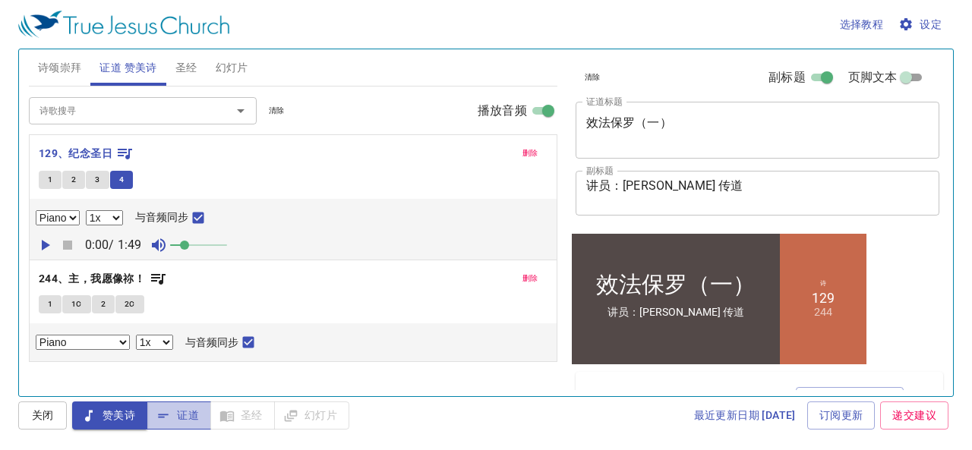
click at [181, 412] on span "证道" at bounding box center [179, 415] width 40 height 19
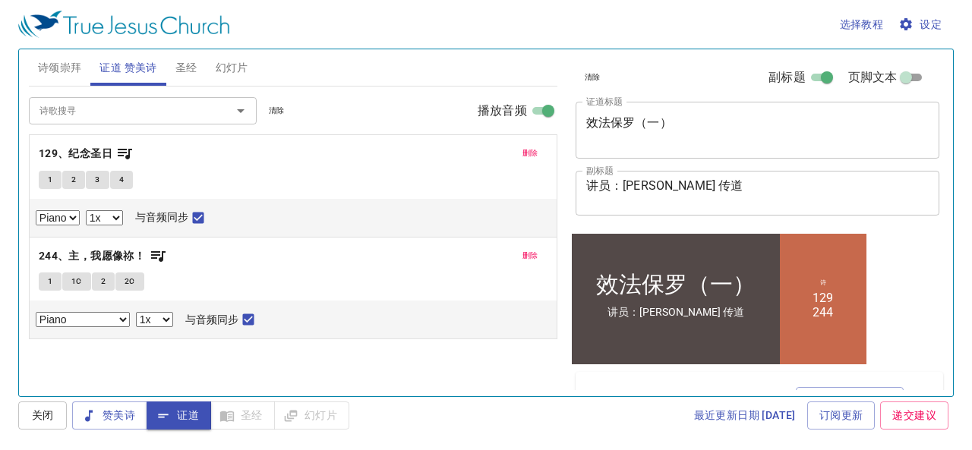
click at [43, 281] on button "1" at bounding box center [50, 282] width 23 height 18
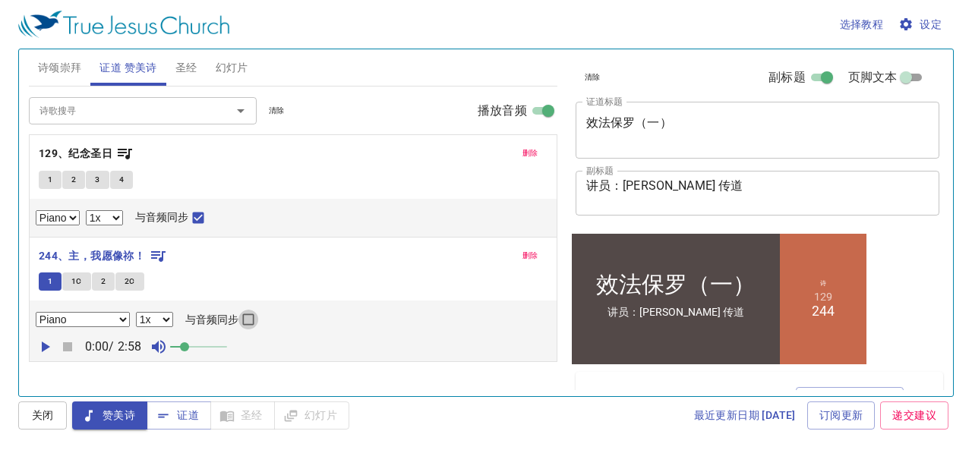
click at [245, 320] on input "与音频同步" at bounding box center [249, 323] width 20 height 20
click at [44, 345] on icon "button" at bounding box center [46, 347] width 8 height 11
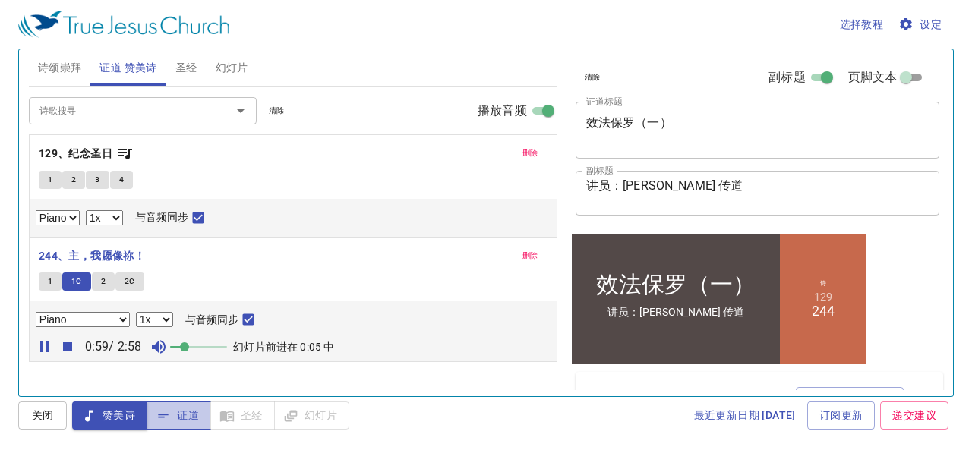
click at [187, 414] on span "证道" at bounding box center [179, 415] width 40 height 19
click at [185, 414] on span "证道" at bounding box center [179, 415] width 40 height 19
click at [39, 349] on icon "button" at bounding box center [45, 347] width 18 height 18
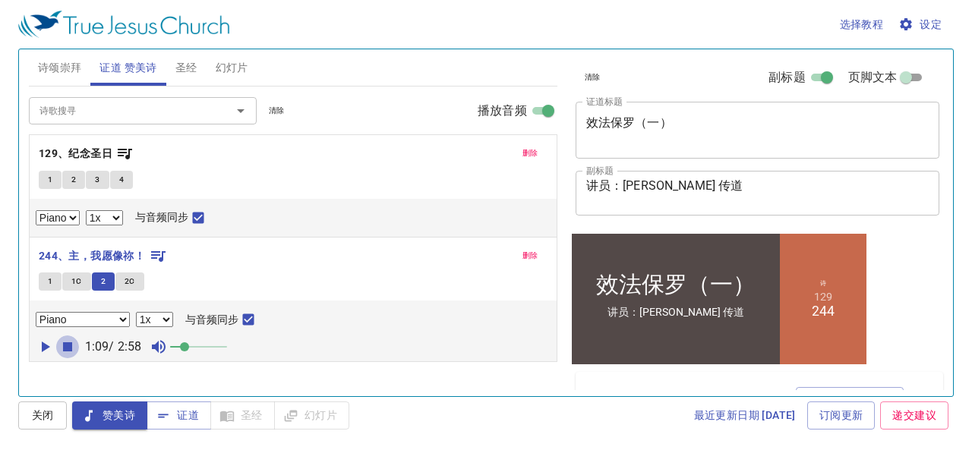
click at [70, 347] on icon "button" at bounding box center [67, 347] width 9 height 9
click at [46, 280] on button "1" at bounding box center [50, 282] width 23 height 18
checkbox input "false"
click at [185, 411] on span "证道" at bounding box center [179, 415] width 40 height 19
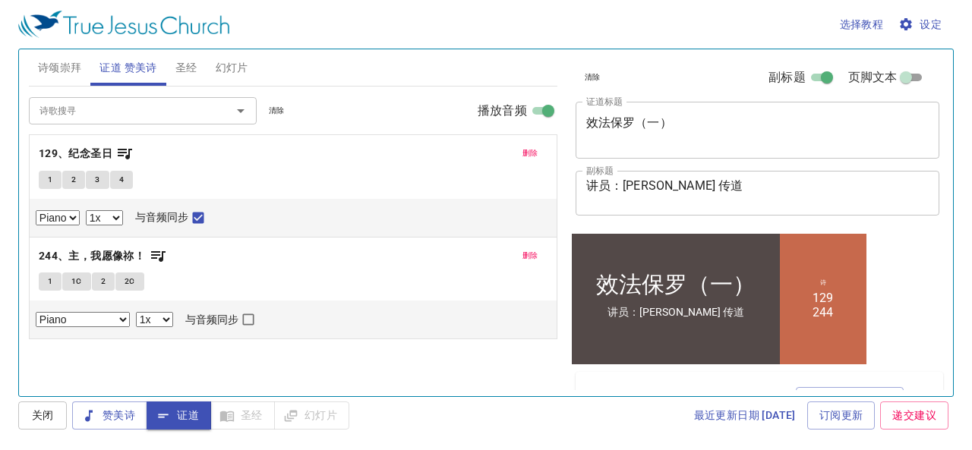
click at [61, 65] on span "诗颂崇拜" at bounding box center [60, 67] width 44 height 19
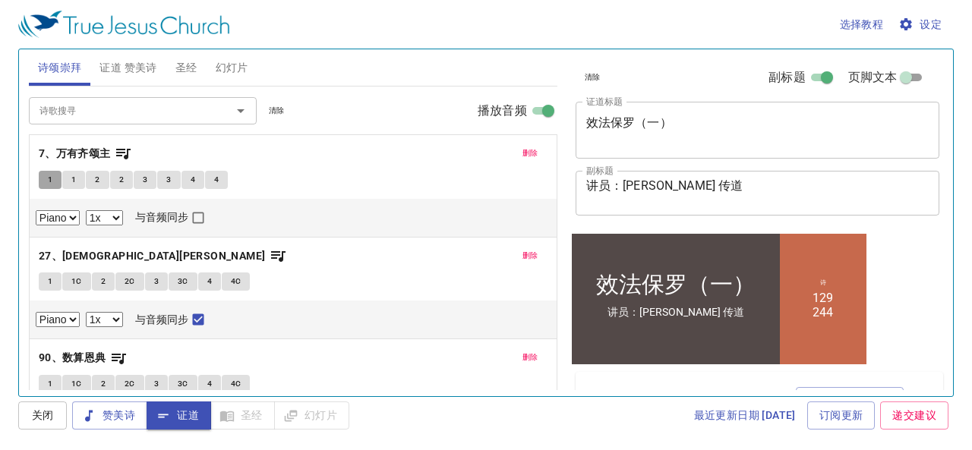
click at [46, 173] on button "1" at bounding box center [50, 180] width 23 height 18
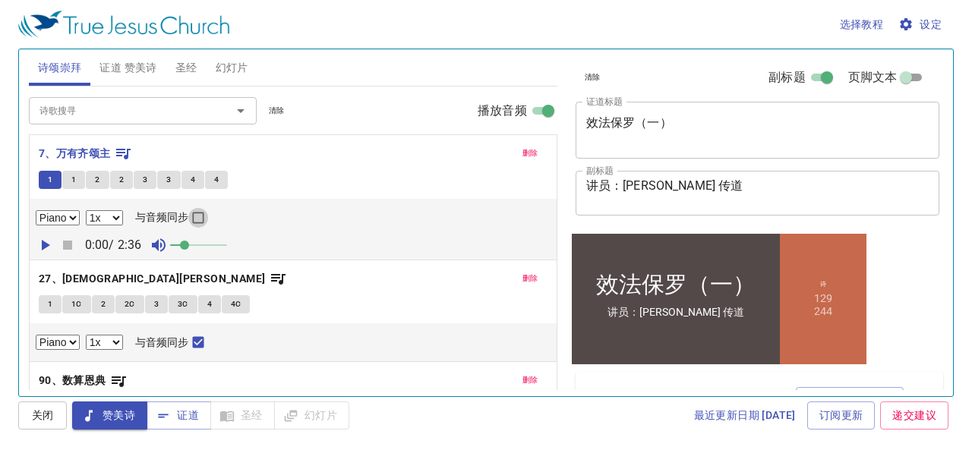
click at [198, 216] on input "与音频同步" at bounding box center [198, 221] width 20 height 20
checkbox input "true"
click at [43, 240] on icon "button" at bounding box center [46, 245] width 8 height 11
click at [203, 246] on span at bounding box center [198, 245] width 57 height 21
drag, startPoint x: 203, startPoint y: 246, endPoint x: 213, endPoint y: 248, distance: 10.1
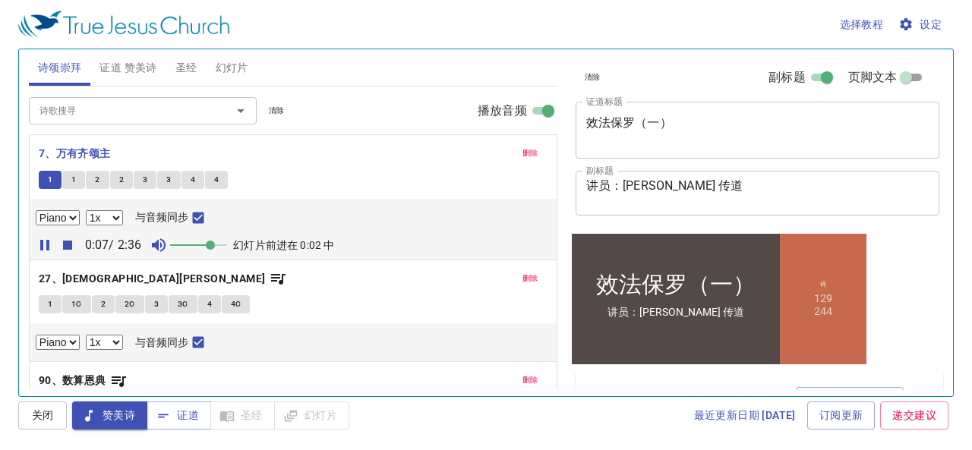
click at [213, 248] on span at bounding box center [210, 245] width 9 height 9
click at [201, 242] on span at bounding box center [198, 245] width 9 height 9
drag, startPoint x: 201, startPoint y: 242, endPoint x: 224, endPoint y: 250, distance: 24.0
click at [224, 250] on span at bounding box center [221, 245] width 9 height 9
click at [46, 242] on icon "button" at bounding box center [44, 245] width 9 height 11
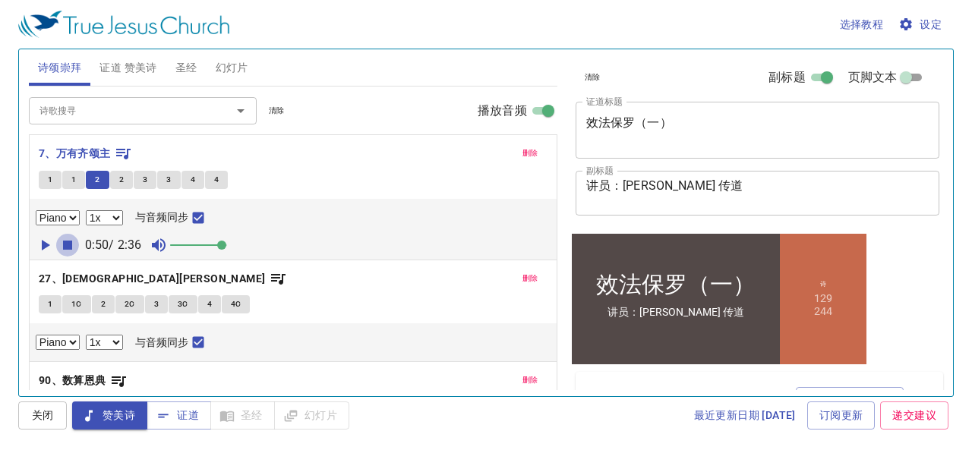
click at [63, 245] on icon "button" at bounding box center [67, 245] width 9 height 9
click at [50, 302] on span "1" at bounding box center [50, 305] width 5 height 14
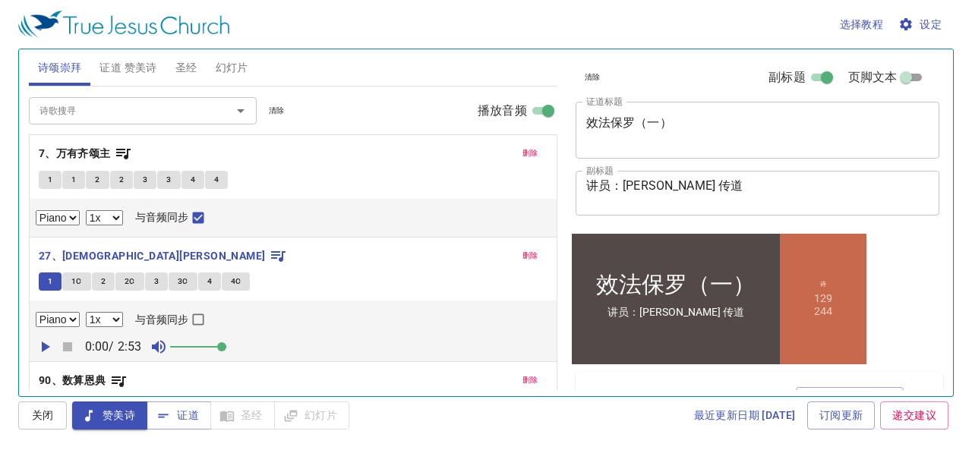
click at [198, 320] on input "与音频同步" at bounding box center [198, 323] width 20 height 20
checkbox input "true"
click at [43, 344] on icon "button" at bounding box center [46, 347] width 8 height 11
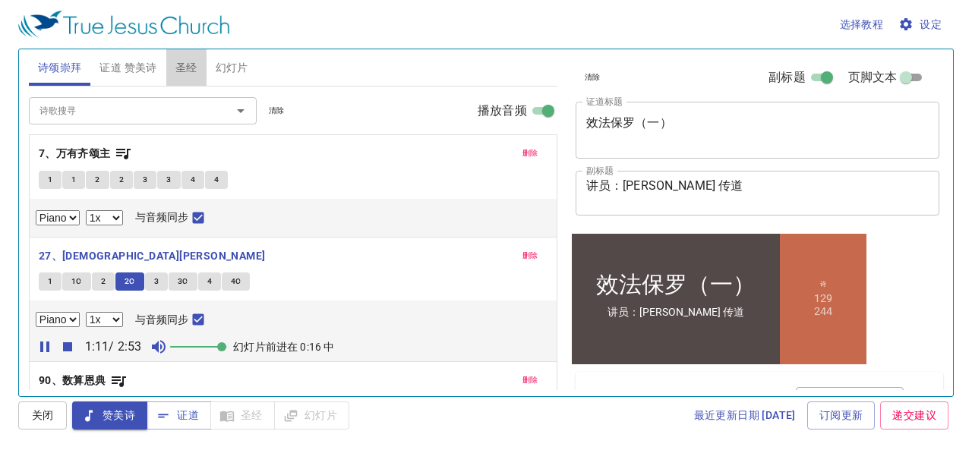
click at [182, 66] on span "圣经" at bounding box center [186, 67] width 22 height 19
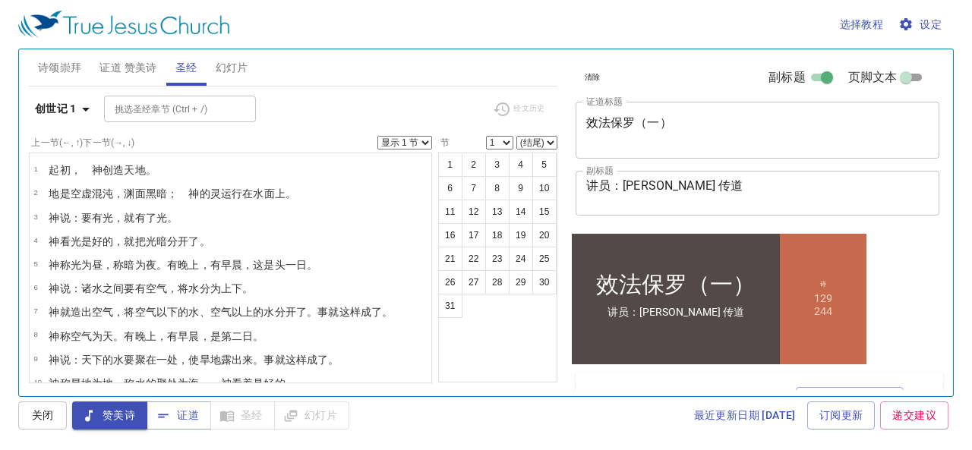
click at [55, 63] on span "诗颂崇拜" at bounding box center [60, 67] width 44 height 19
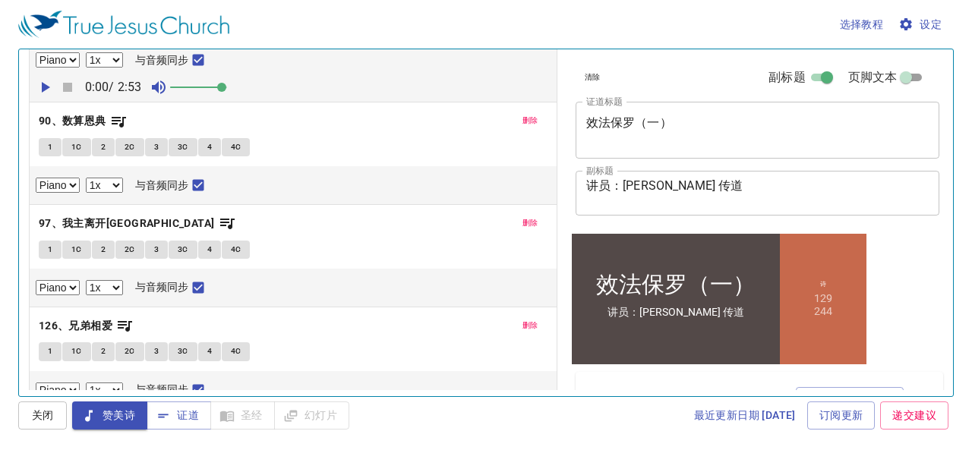
scroll to position [304, 0]
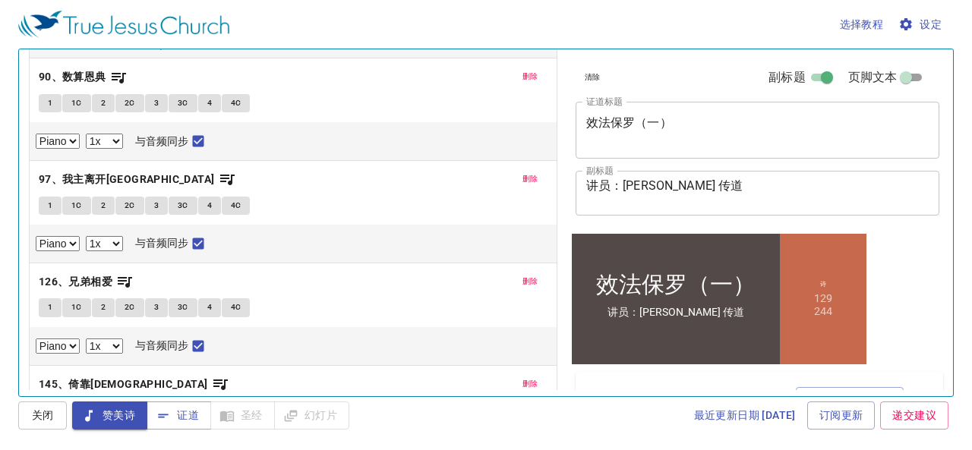
click at [49, 203] on span "1" at bounding box center [50, 206] width 5 height 14
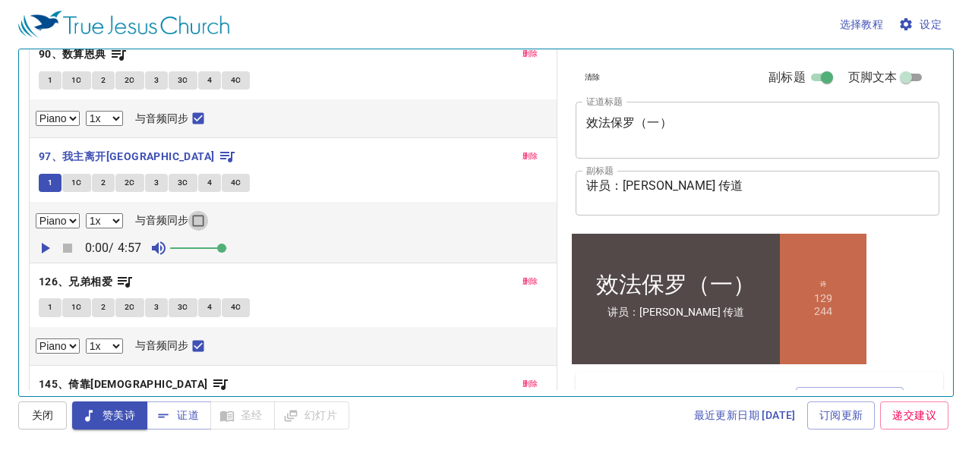
click at [199, 218] on input "与音频同步" at bounding box center [198, 224] width 20 height 20
checkbox input "true"
click at [41, 242] on icon "button" at bounding box center [45, 248] width 18 height 18
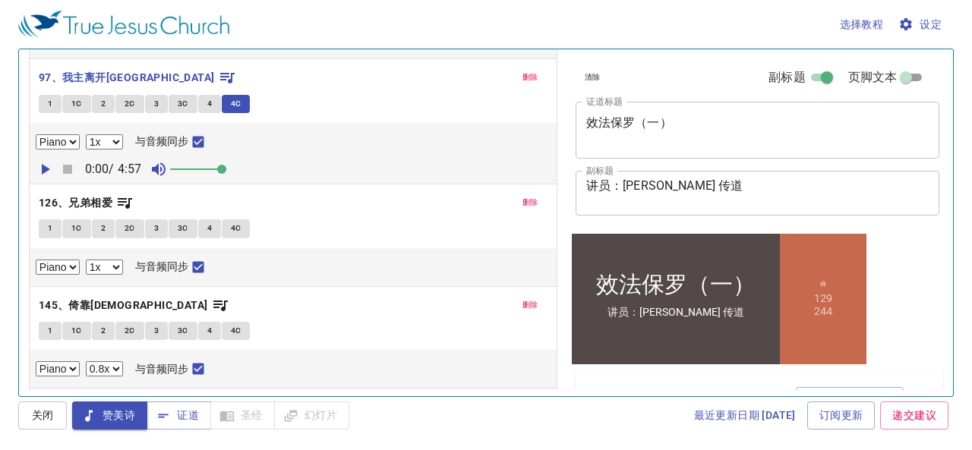
scroll to position [456, 0]
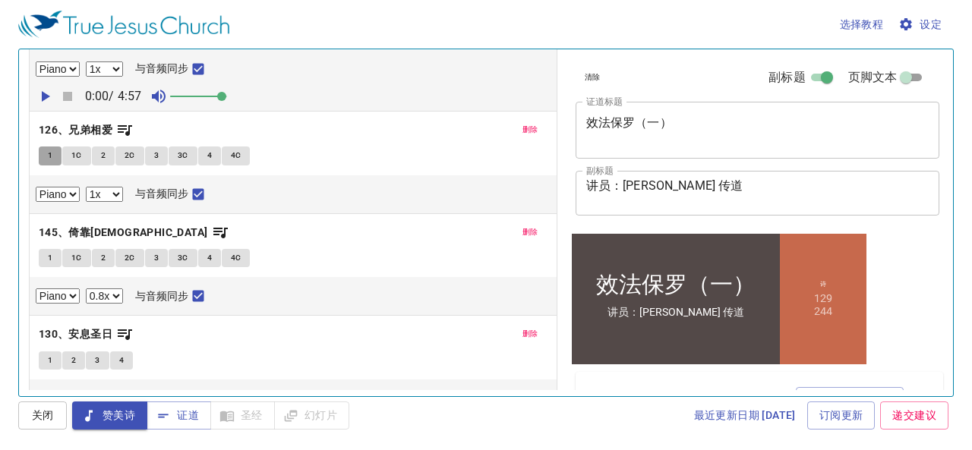
click at [48, 149] on span "1" at bounding box center [50, 156] width 5 height 14
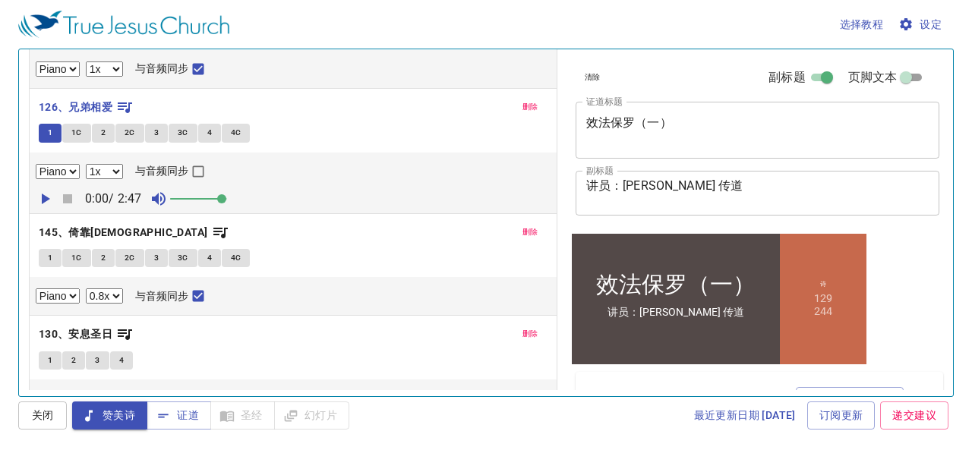
click at [194, 169] on input "与音频同步" at bounding box center [198, 175] width 20 height 20
checkbox input "true"
click at [43, 194] on icon "button" at bounding box center [46, 199] width 8 height 11
click at [51, 356] on span "1" at bounding box center [50, 361] width 5 height 14
checkbox input "false"
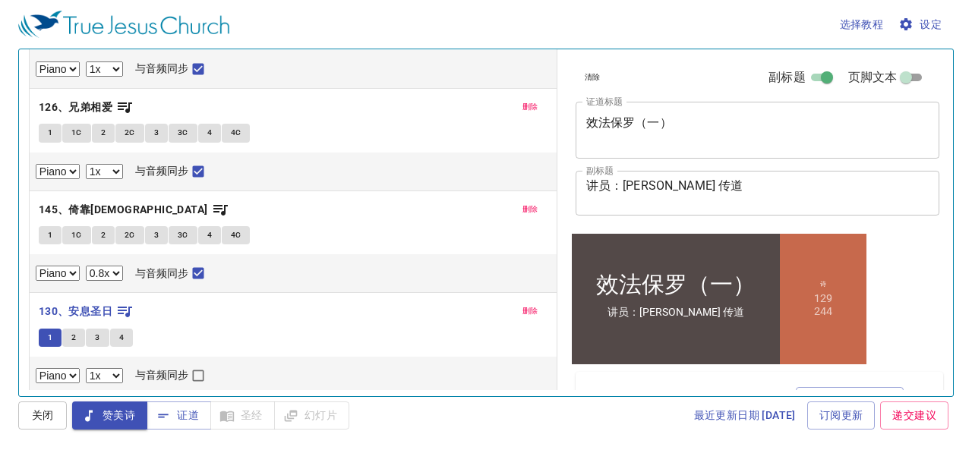
scroll to position [425, 0]
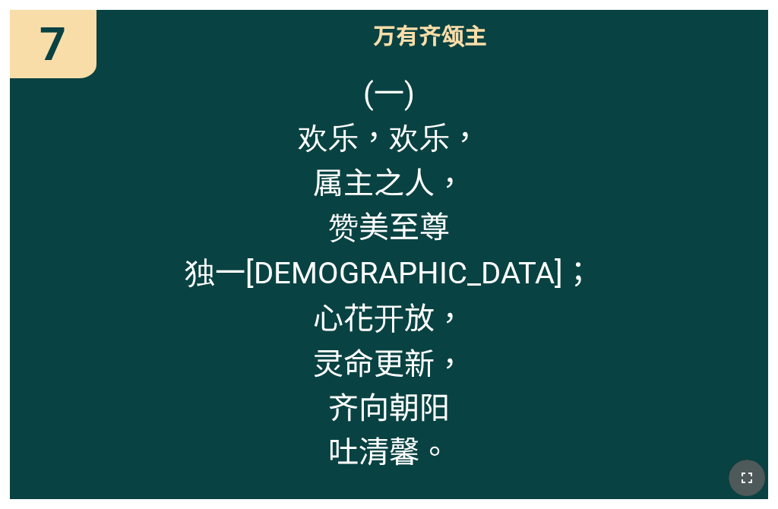
click at [613, 461] on icon "button" at bounding box center [746, 477] width 11 height 11
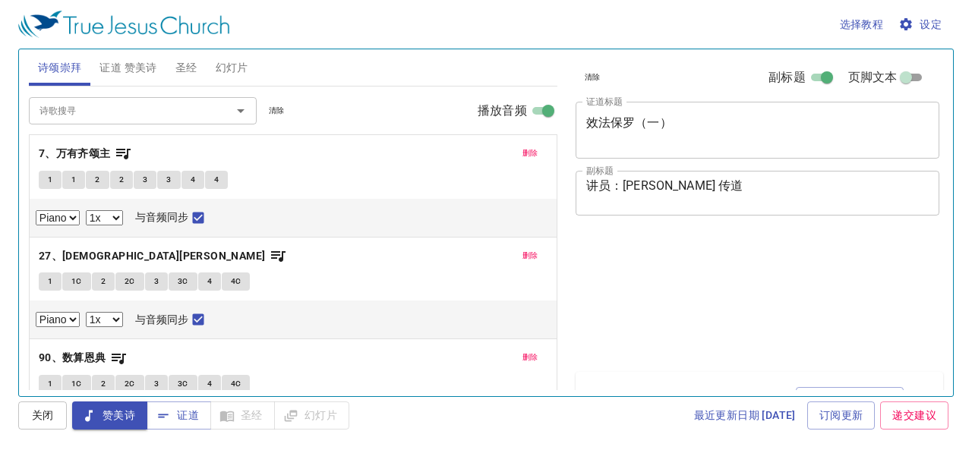
select select "1"
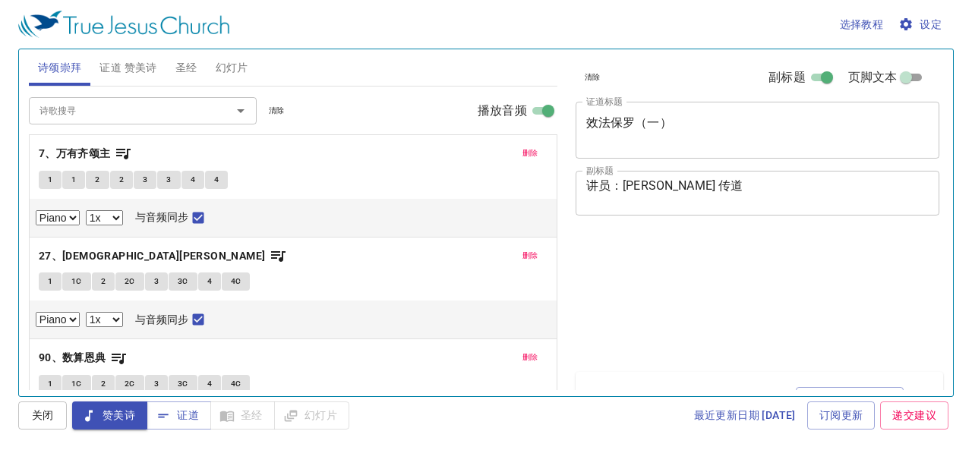
select select "0.8"
select select "1"
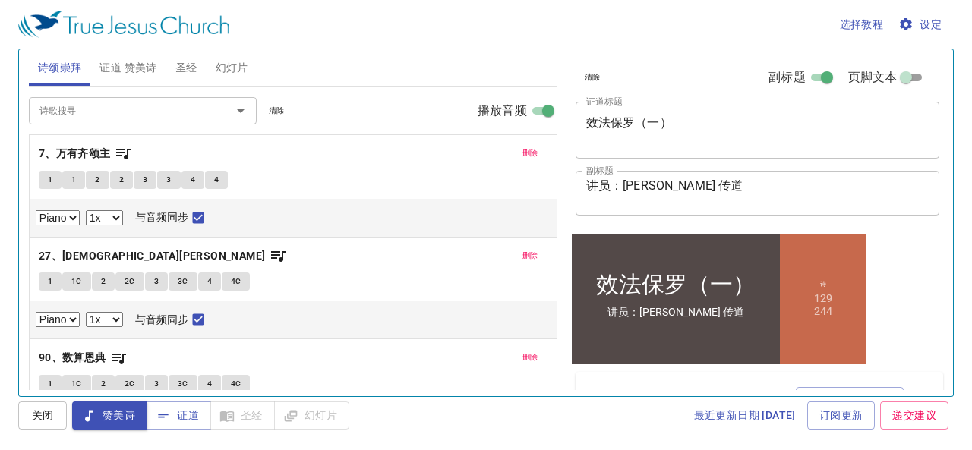
checkbox input "true"
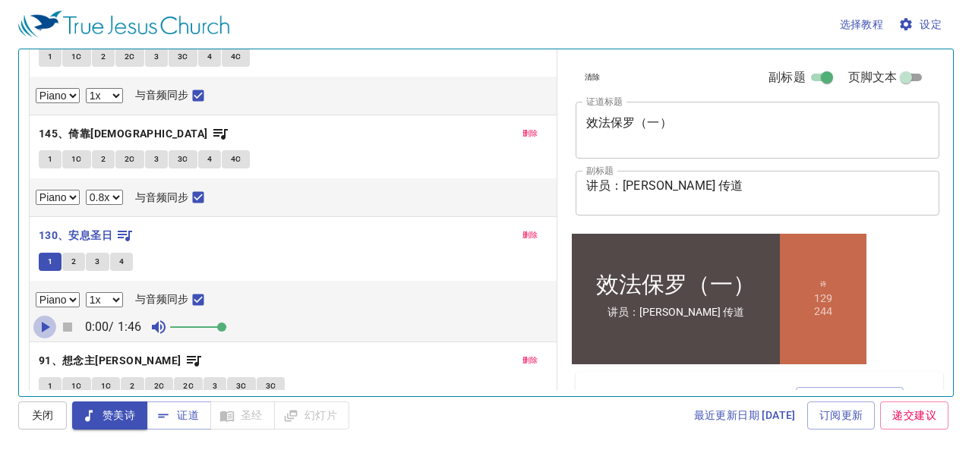
click at [39, 326] on icon "button" at bounding box center [45, 327] width 18 height 18
click at [184, 420] on span "证道" at bounding box center [179, 415] width 40 height 19
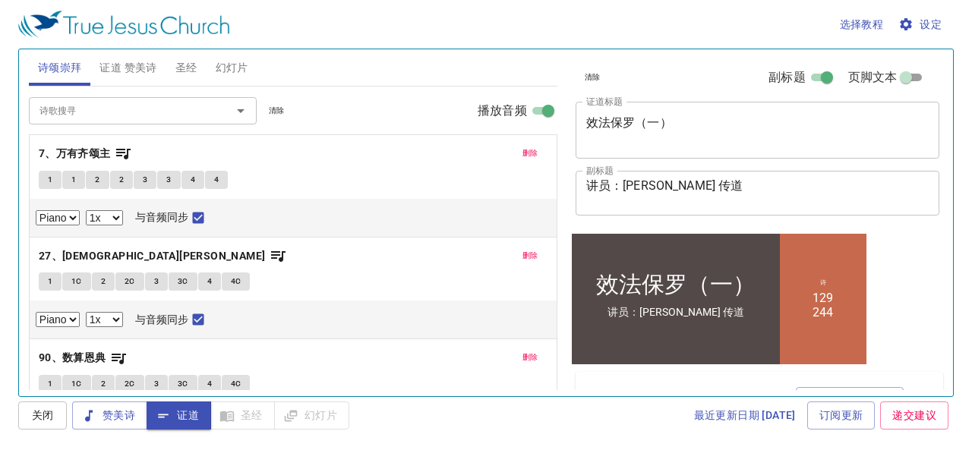
click at [131, 62] on span "证道 赞美诗" at bounding box center [128, 67] width 57 height 19
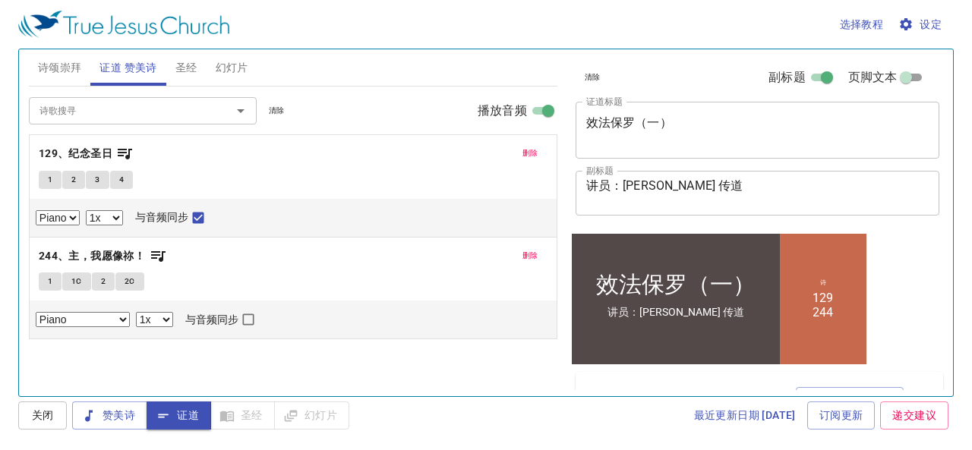
click at [49, 173] on span "1" at bounding box center [50, 180] width 5 height 14
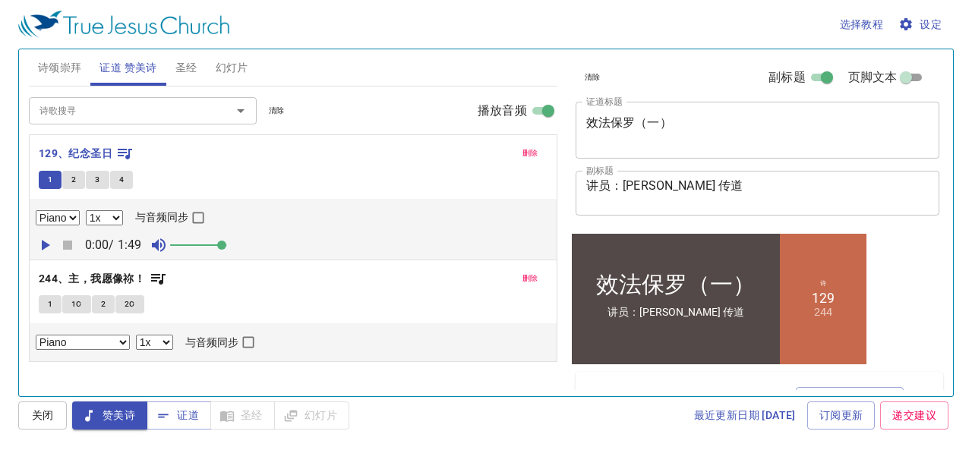
click at [196, 220] on input "与音频同步" at bounding box center [198, 221] width 20 height 20
checkbox input "true"
click at [48, 244] on icon "button" at bounding box center [46, 245] width 8 height 11
click at [187, 414] on span "证道" at bounding box center [179, 415] width 40 height 19
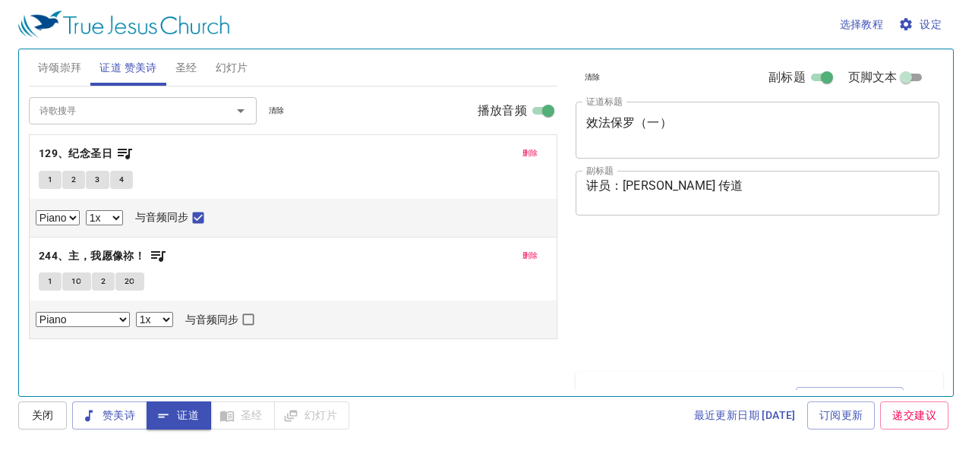
select select "1"
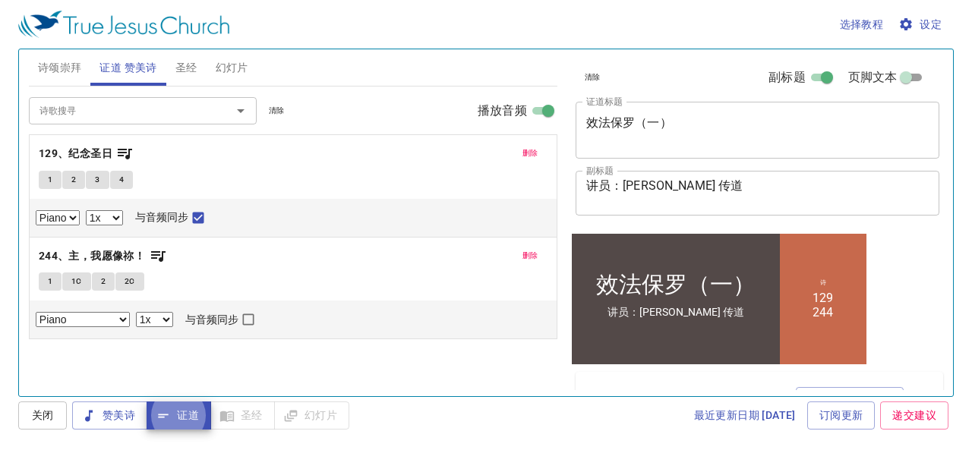
click at [187, 65] on span "圣经" at bounding box center [186, 67] width 22 height 19
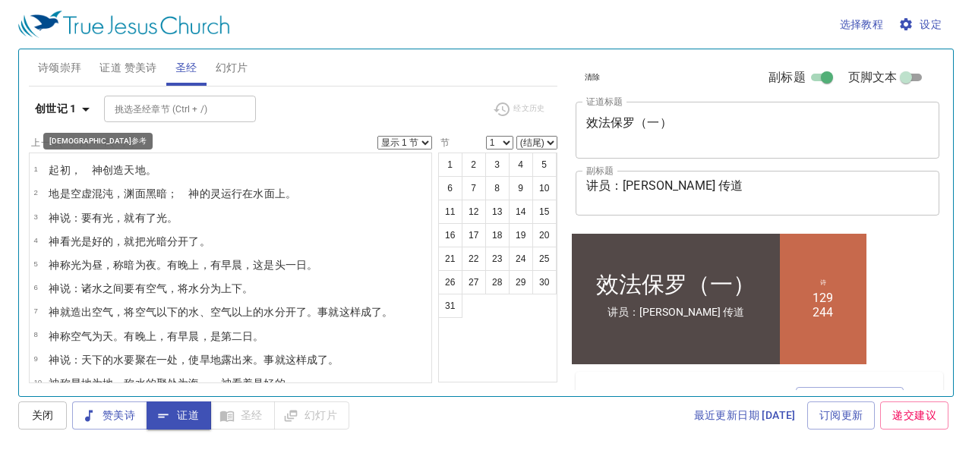
click at [84, 103] on icon "button" at bounding box center [86, 109] width 18 height 18
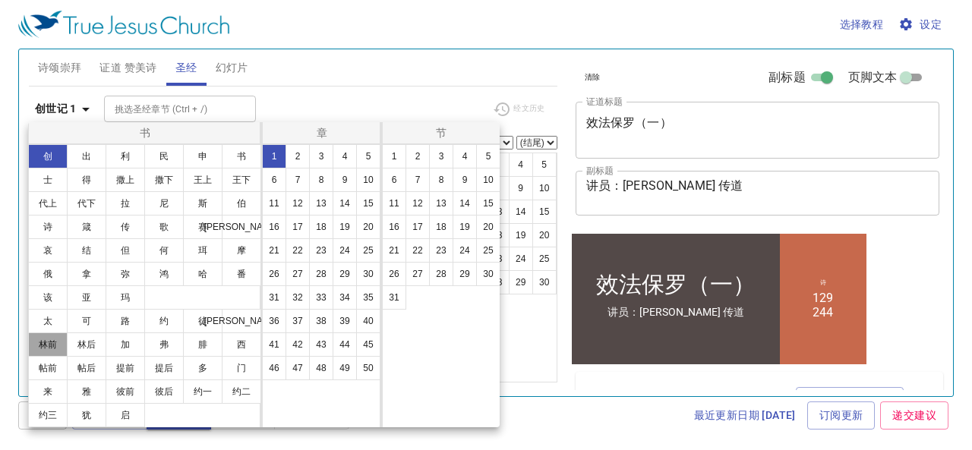
click at [51, 343] on button "林前" at bounding box center [48, 345] width 40 height 24
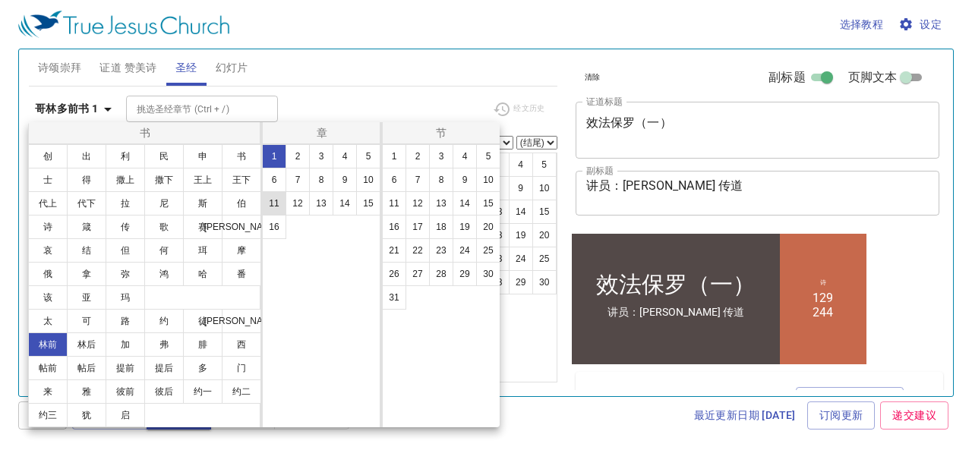
click at [273, 198] on button "11" at bounding box center [274, 203] width 24 height 24
click at [392, 151] on button "1" at bounding box center [394, 156] width 24 height 24
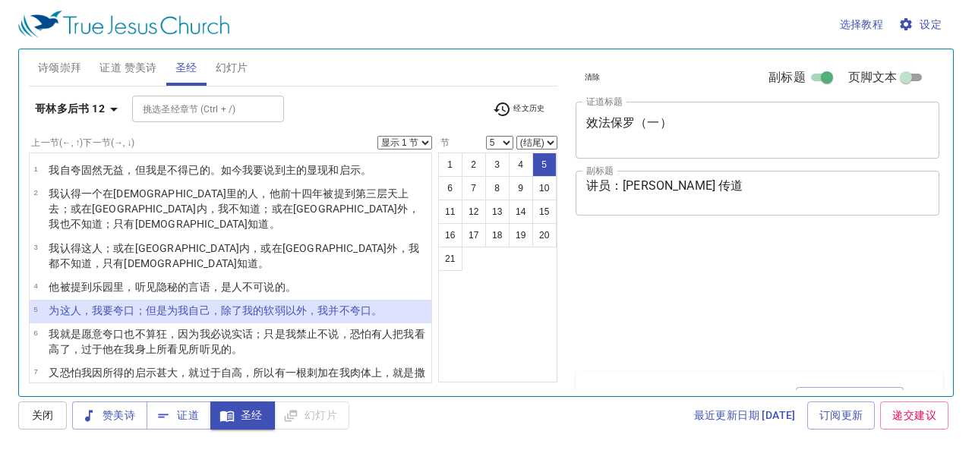
select select "5"
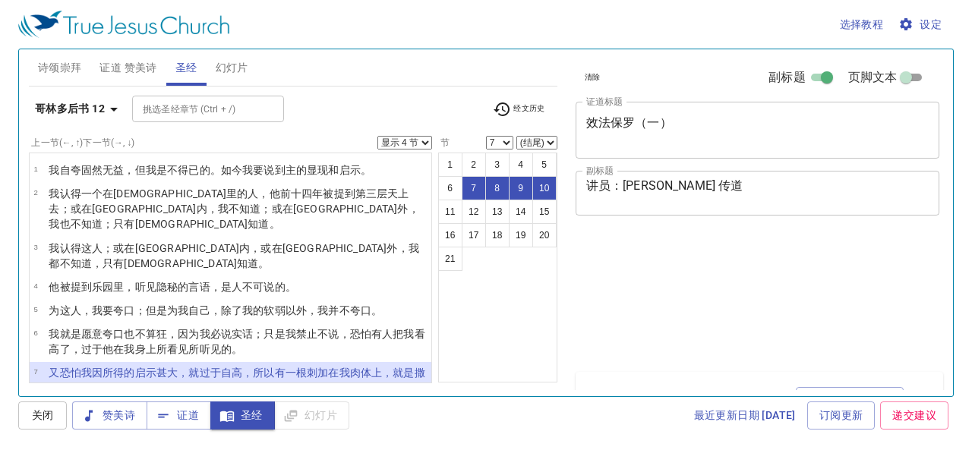
select select "4"
select select "7"
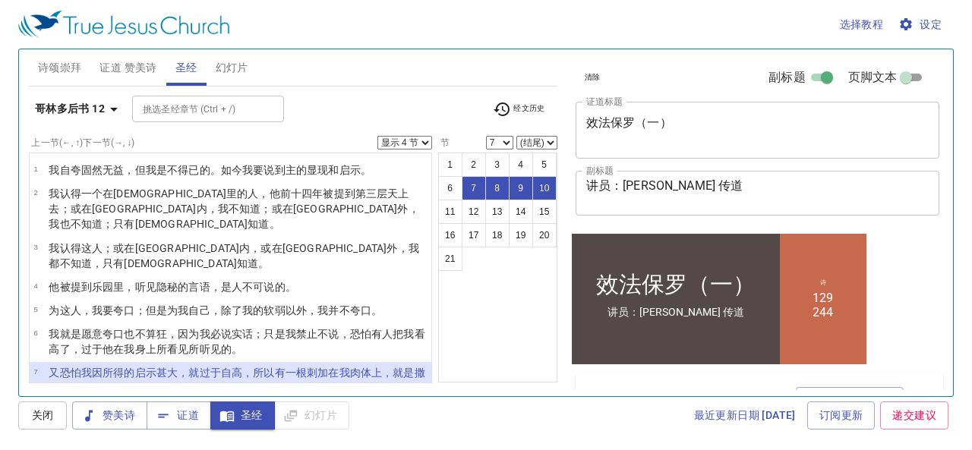
scroll to position [114, 0]
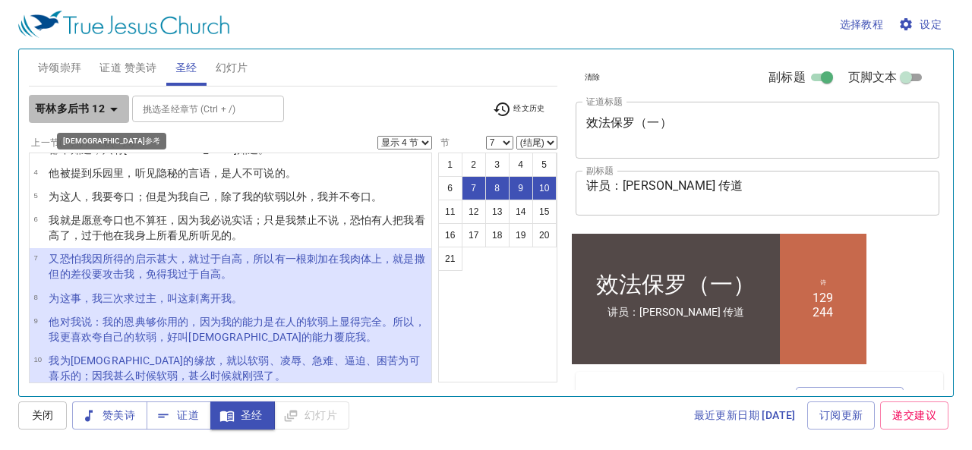
click at [70, 111] on b "哥林多后书 12" at bounding box center [70, 109] width 70 height 19
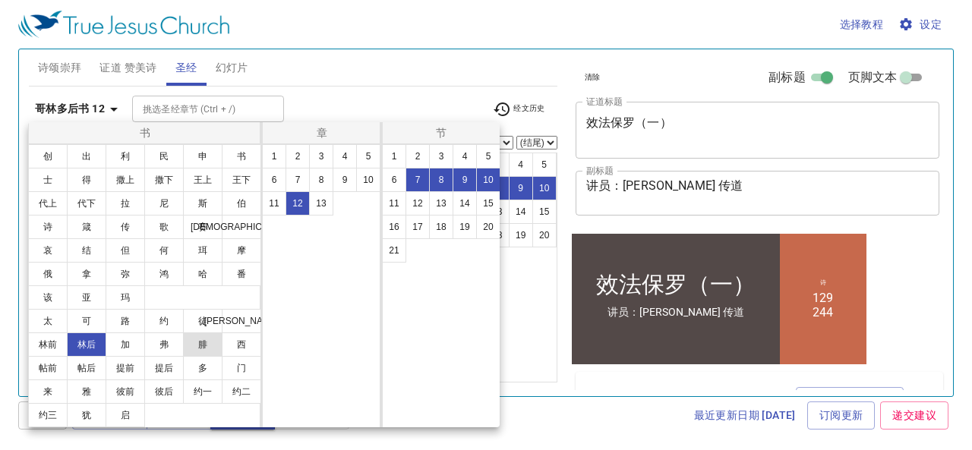
click at [205, 348] on button "腓" at bounding box center [203, 345] width 40 height 24
select select "1"
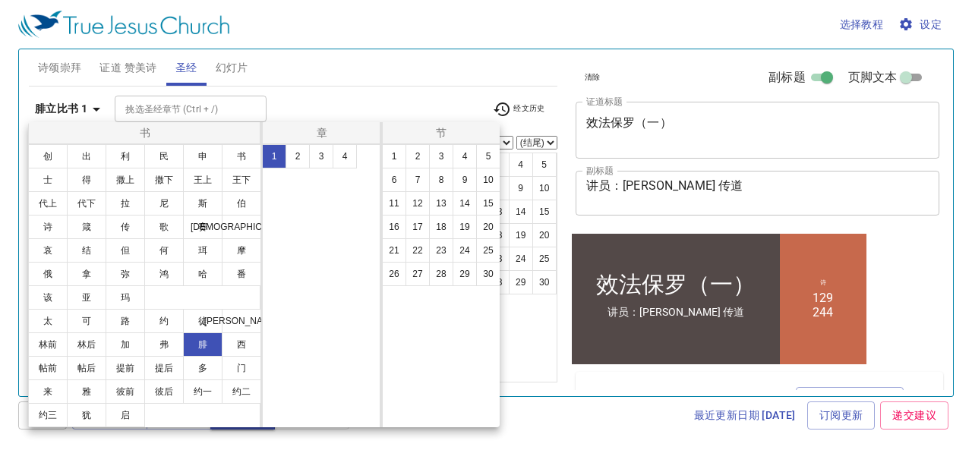
scroll to position [0, 0]
click at [349, 156] on button "4" at bounding box center [345, 156] width 24 height 24
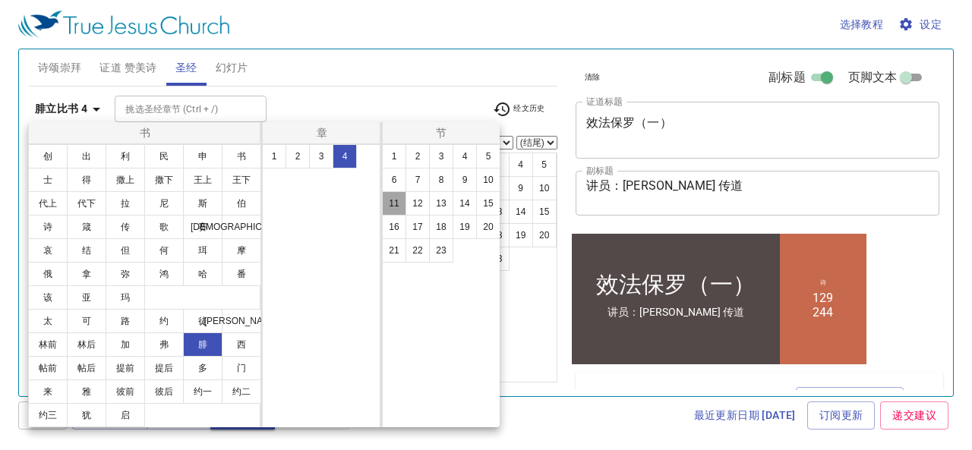
click at [391, 204] on button "11" at bounding box center [394, 203] width 24 height 24
select select "11"
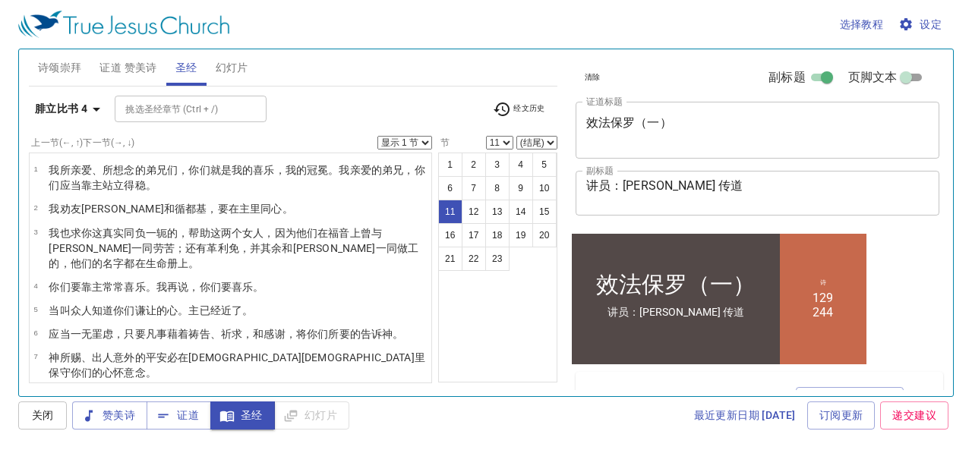
scroll to position [216, 0]
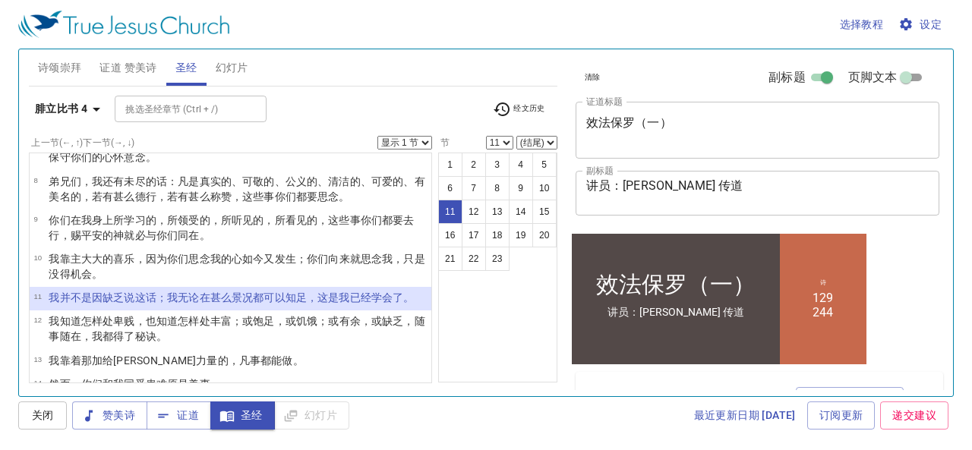
click at [424, 143] on select "显示 1 节 显示 2 节 显示 3 节 显示 4 节 显示 5 节" at bounding box center [405, 143] width 55 height 14
select select "3"
click at [378, 136] on select "显示 1 节 显示 2 节 显示 3 节 显示 4 节 显示 5 节" at bounding box center [405, 143] width 55 height 14
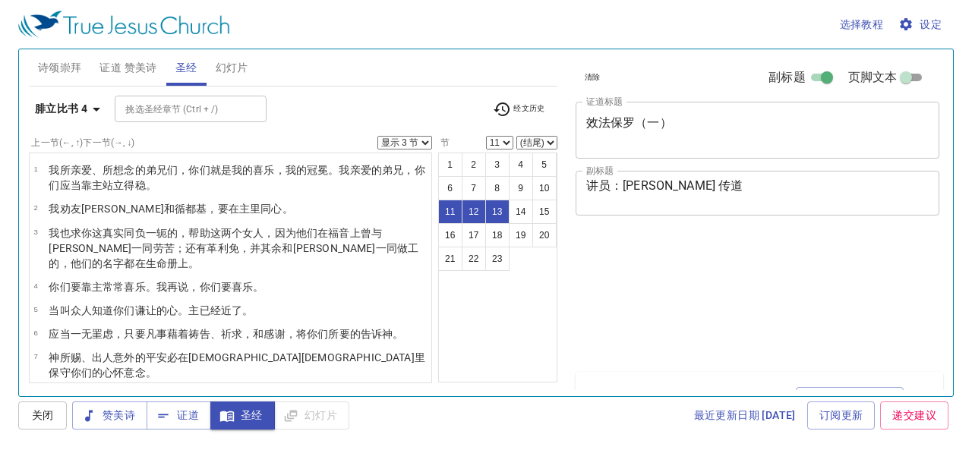
select select "3"
select select "11"
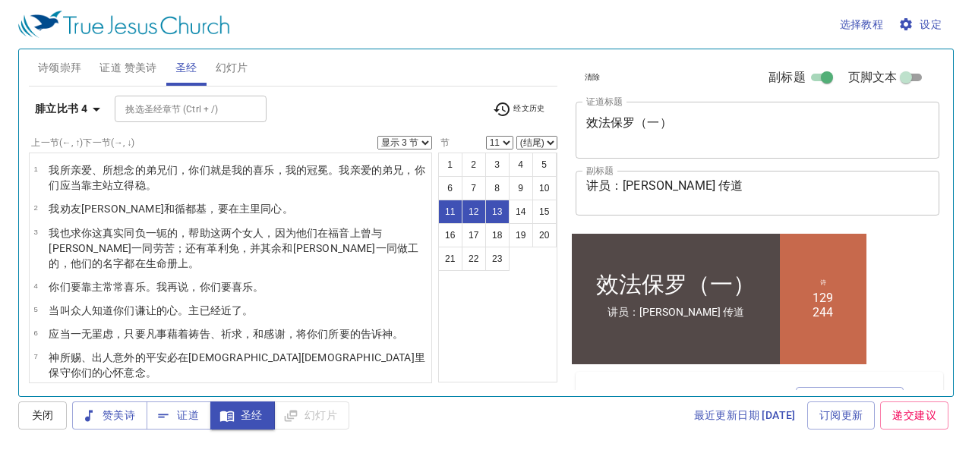
scroll to position [216, 0]
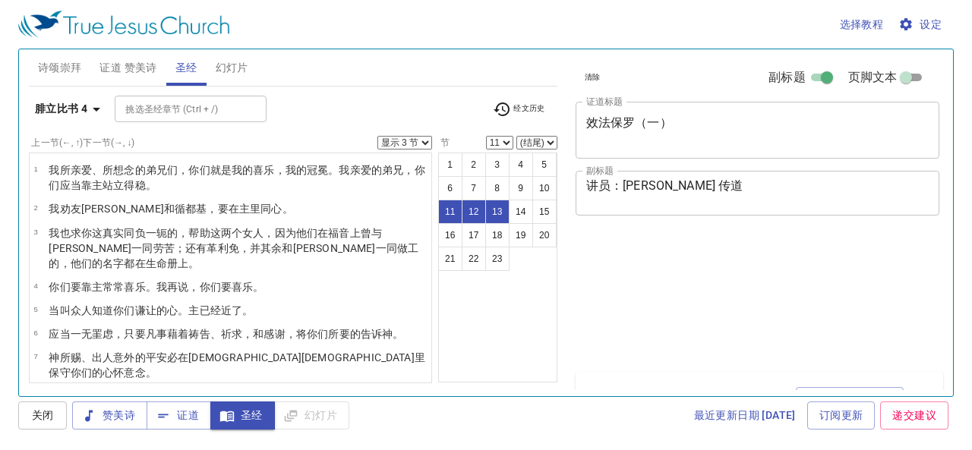
select select "3"
select select "11"
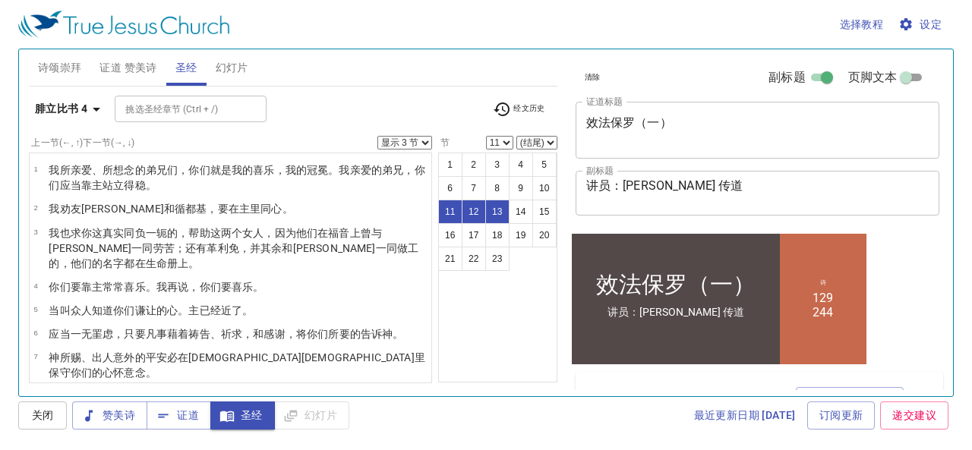
scroll to position [216, 0]
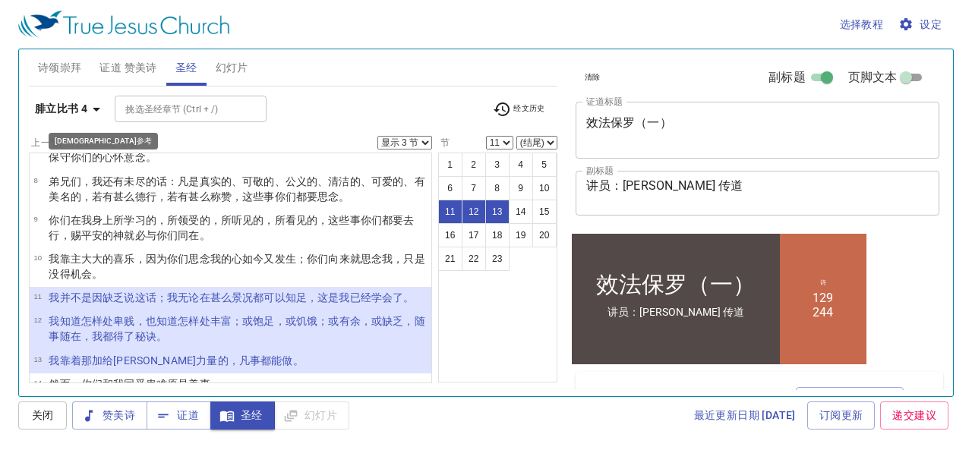
click at [90, 108] on icon "button" at bounding box center [96, 109] width 18 height 18
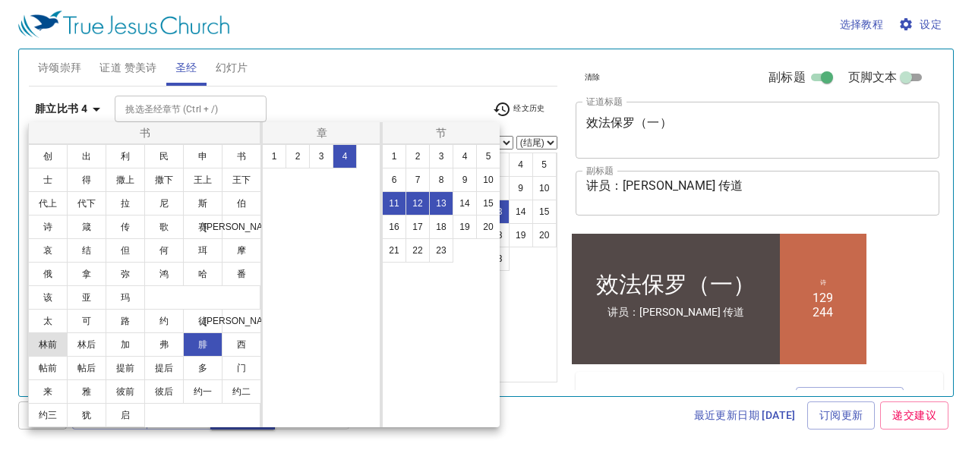
click at [47, 344] on button "林前" at bounding box center [48, 345] width 40 height 24
select select "1"
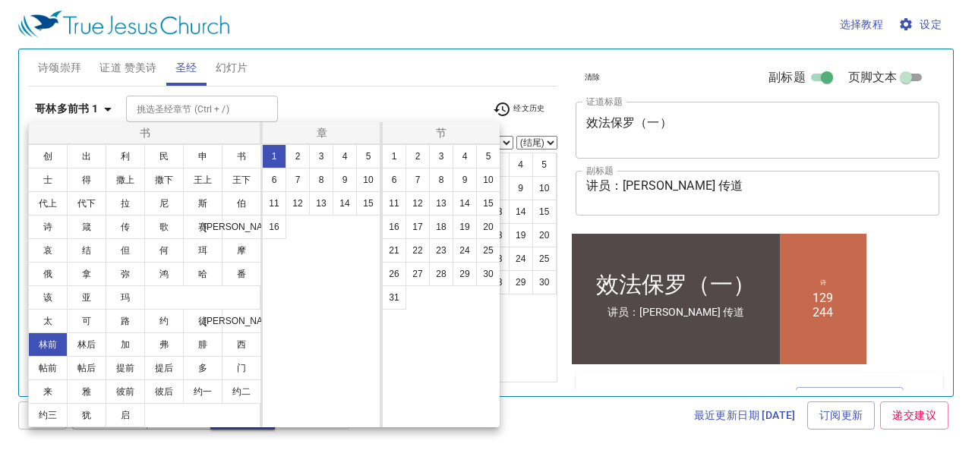
scroll to position [0, 0]
click at [345, 179] on button "9" at bounding box center [345, 180] width 24 height 24
click at [420, 271] on button "27" at bounding box center [418, 274] width 24 height 24
select select "27"
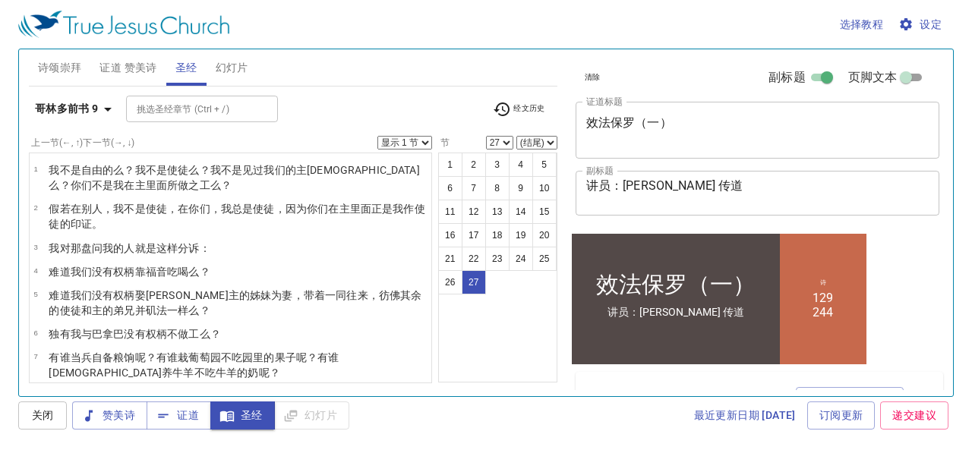
scroll to position [649, 0]
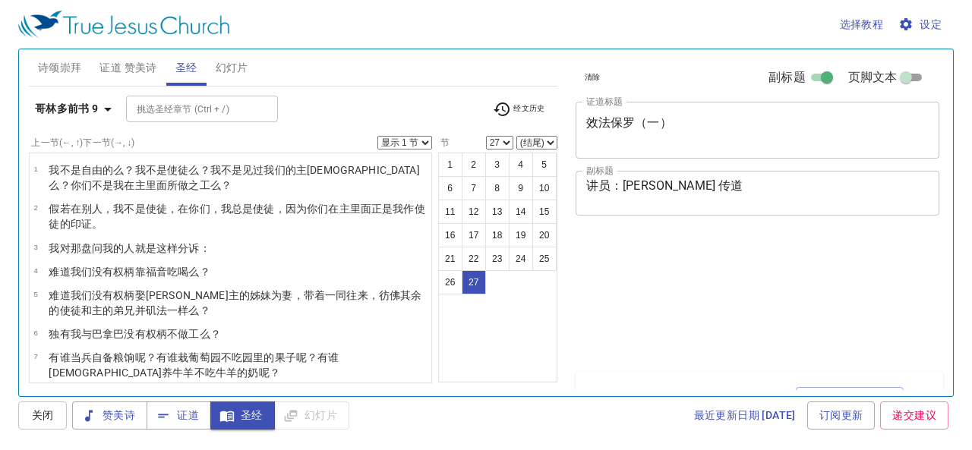
select select "27"
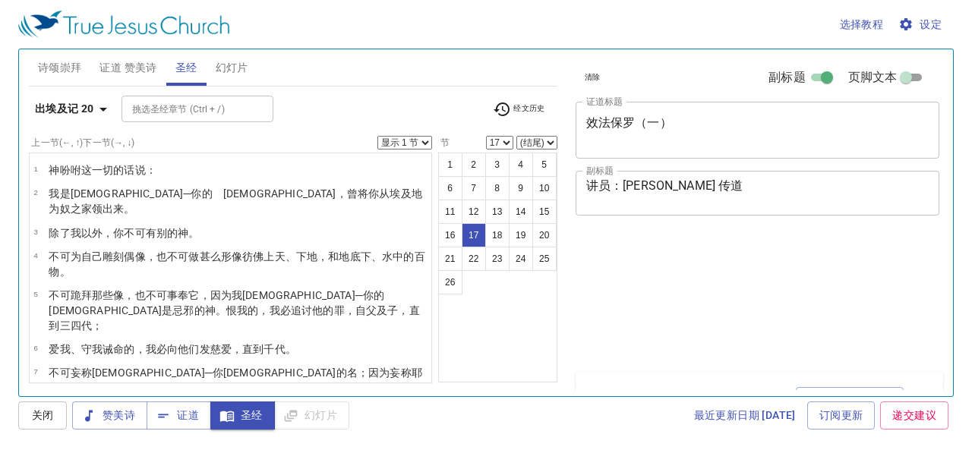
select select "17"
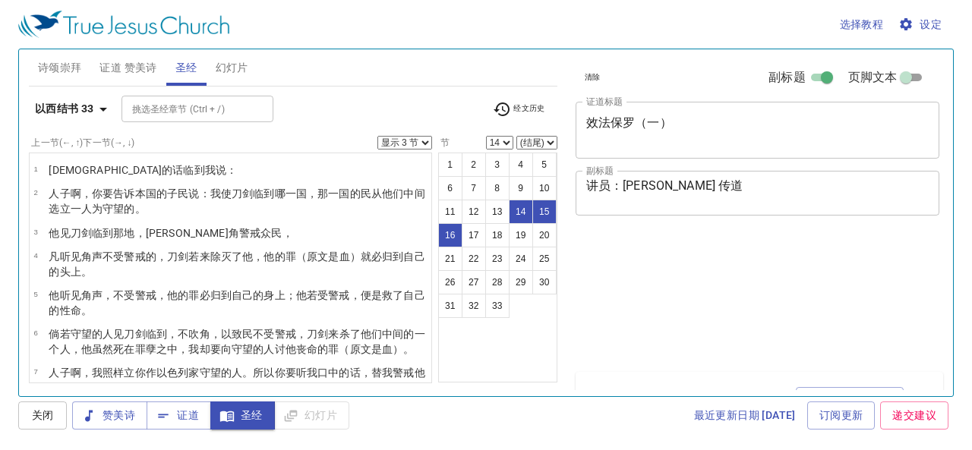
select select "3"
select select "14"
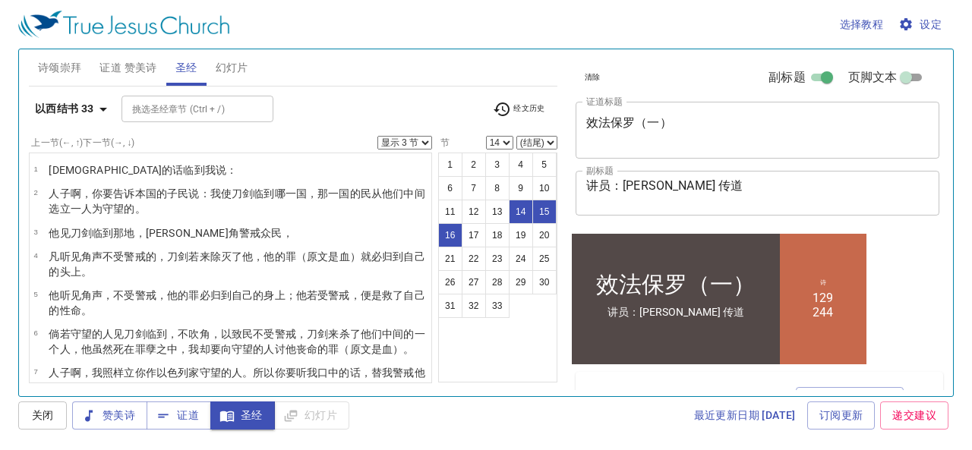
scroll to position [423, 0]
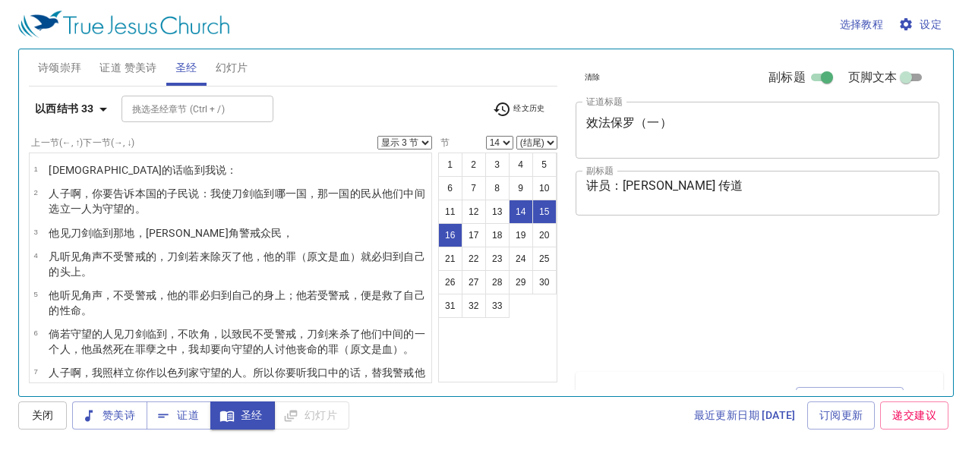
select select "3"
select select "14"
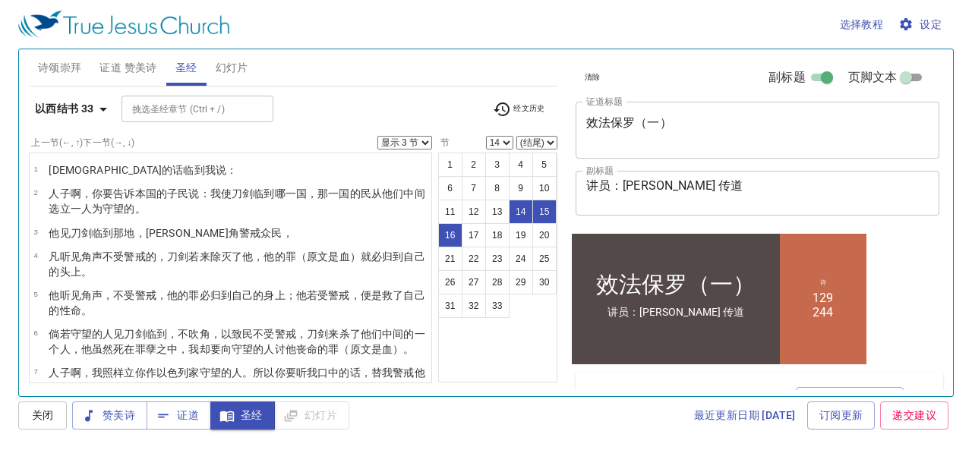
scroll to position [499, 0]
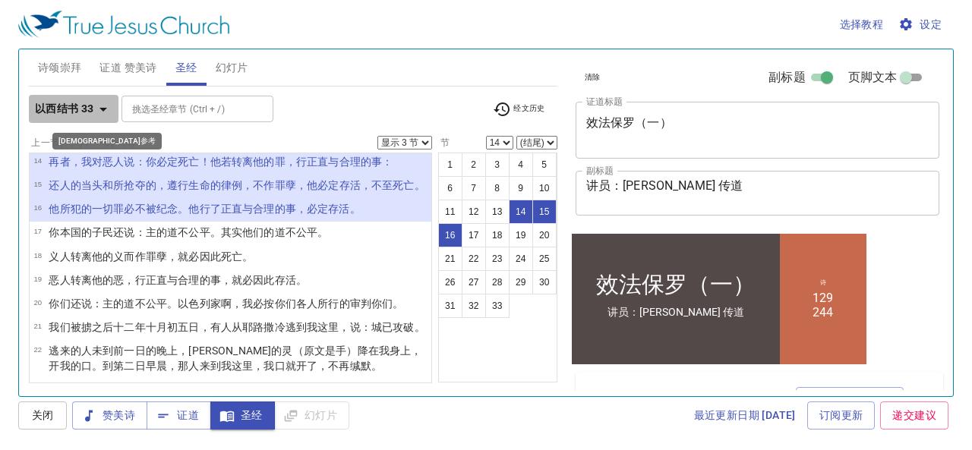
click at [52, 109] on b "以西结书 33" at bounding box center [64, 109] width 59 height 19
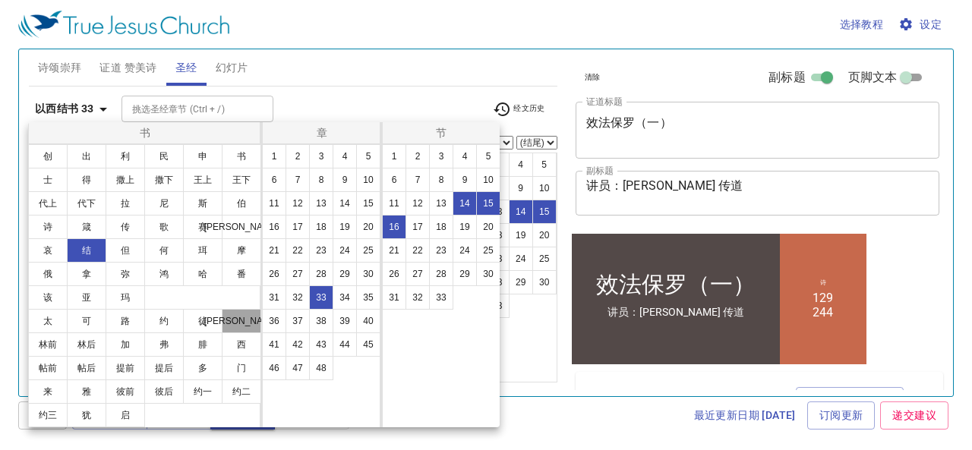
click at [234, 321] on button "[PERSON_NAME]" at bounding box center [242, 321] width 40 height 24
select select "1"
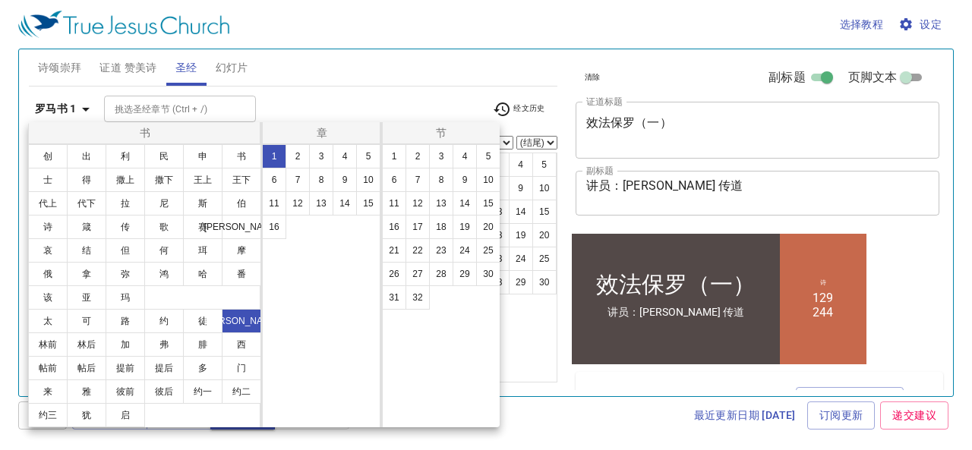
scroll to position [0, 0]
click at [327, 180] on button "8" at bounding box center [321, 180] width 24 height 24
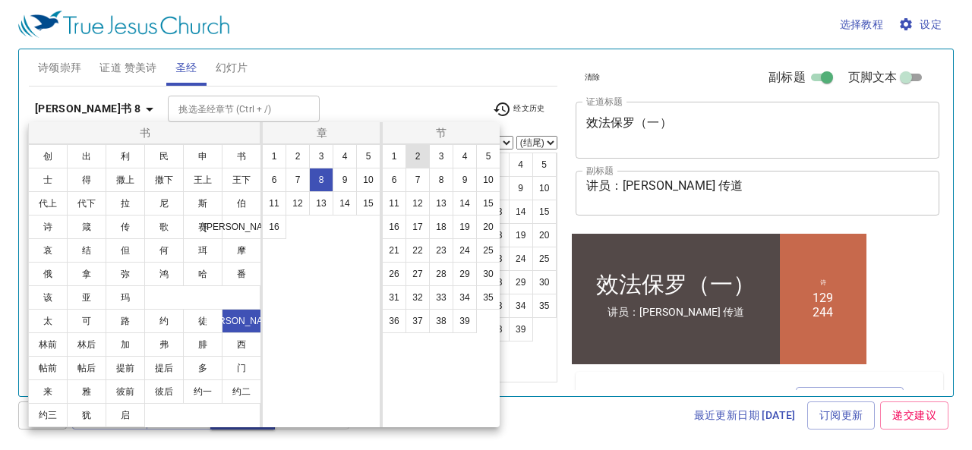
click at [418, 158] on button "2" at bounding box center [418, 156] width 24 height 24
select select "2"
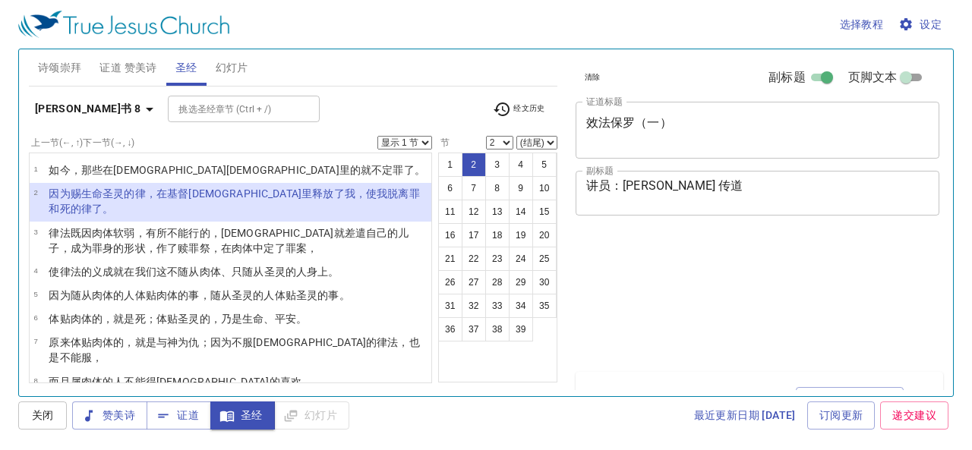
select select "2"
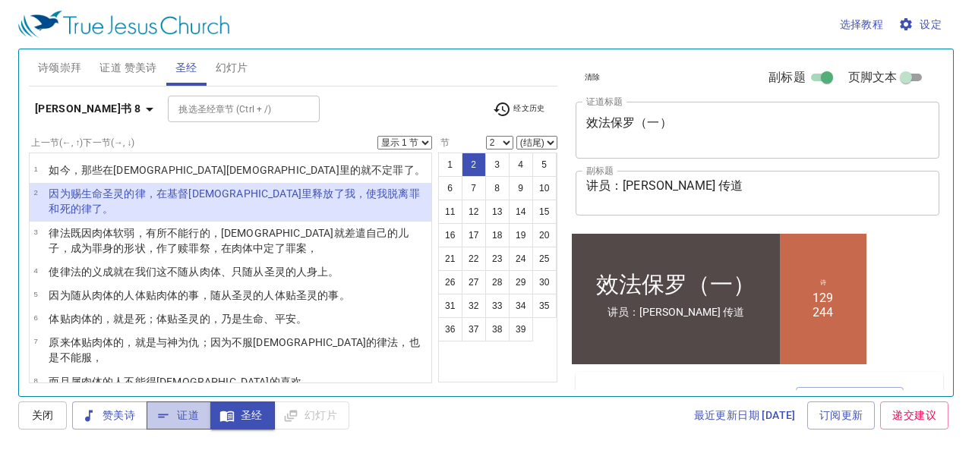
click at [187, 417] on span "证道" at bounding box center [179, 415] width 40 height 19
click at [128, 66] on span "证道 赞美诗" at bounding box center [128, 67] width 57 height 19
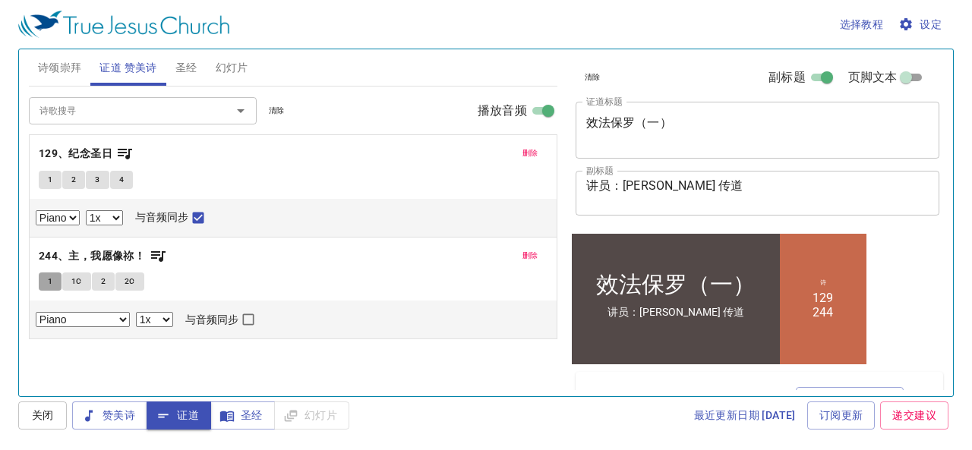
click at [51, 278] on span "1" at bounding box center [50, 282] width 5 height 14
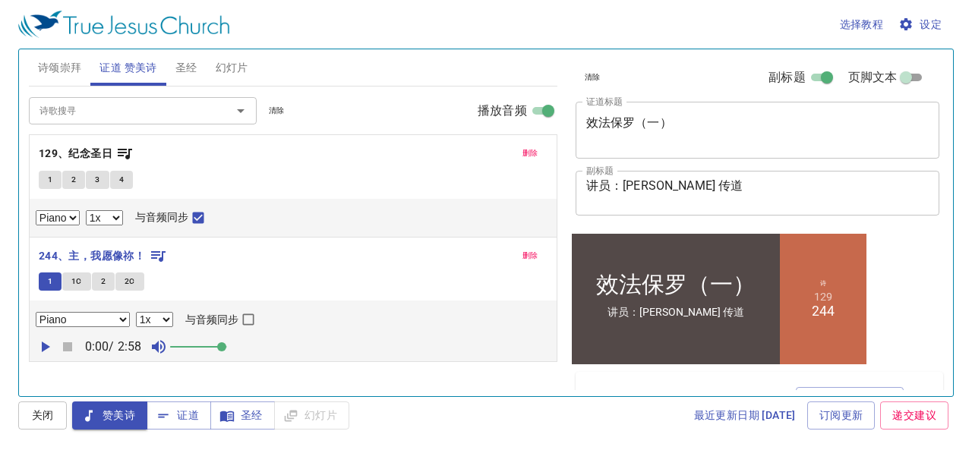
click at [248, 320] on input "与音频同步" at bounding box center [249, 323] width 20 height 20
checkbox input "true"
click at [43, 346] on icon "button" at bounding box center [46, 347] width 8 height 11
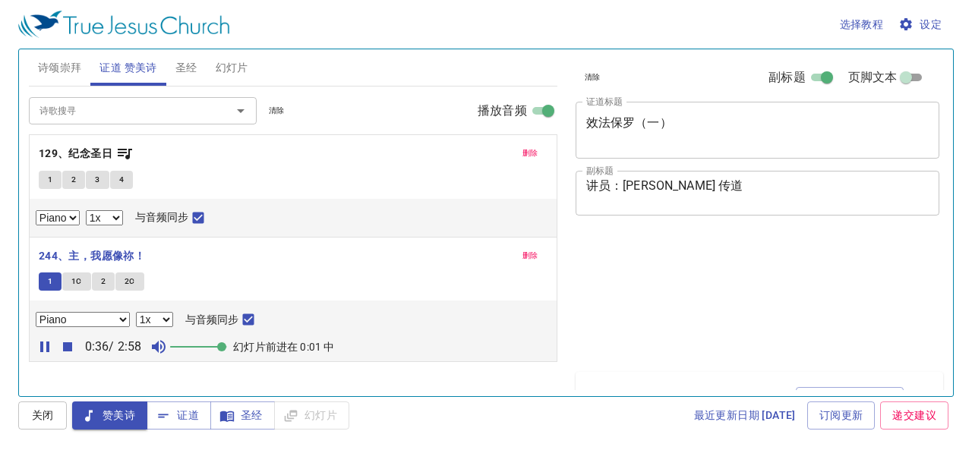
select select "1"
